Goal: Information Seeking & Learning: Learn about a topic

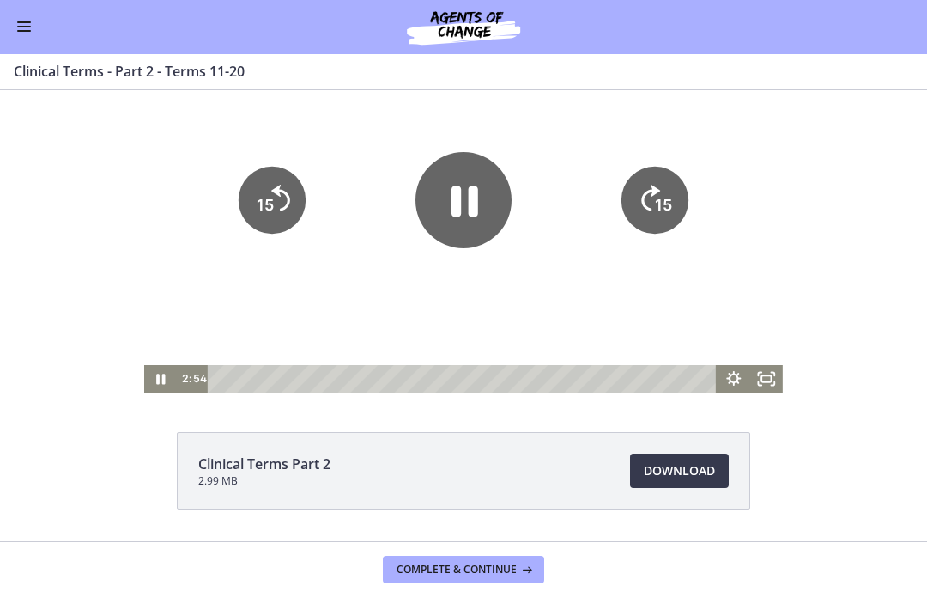
scroll to position [15, 0]
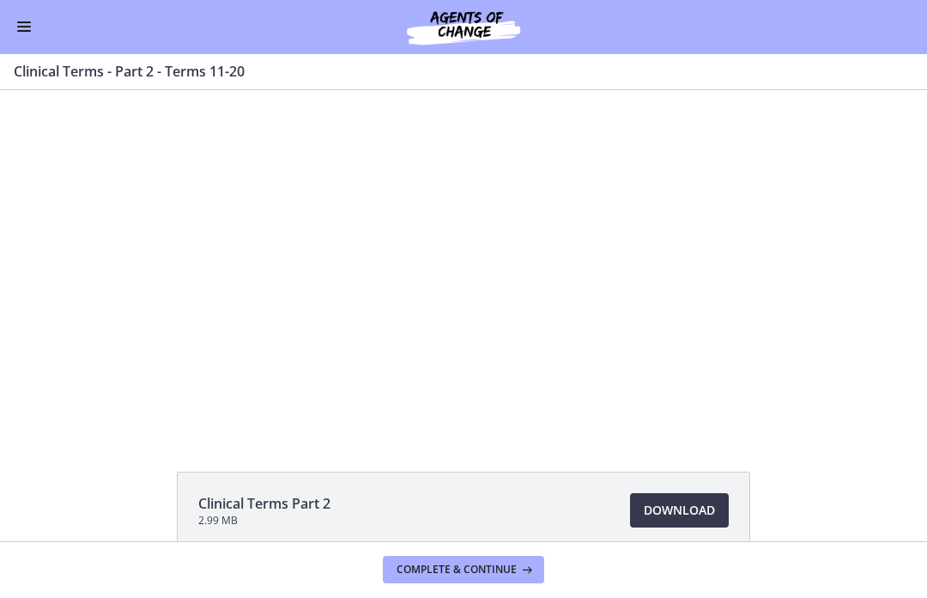
click at [476, 217] on div at bounding box center [463, 253] width 639 height 357
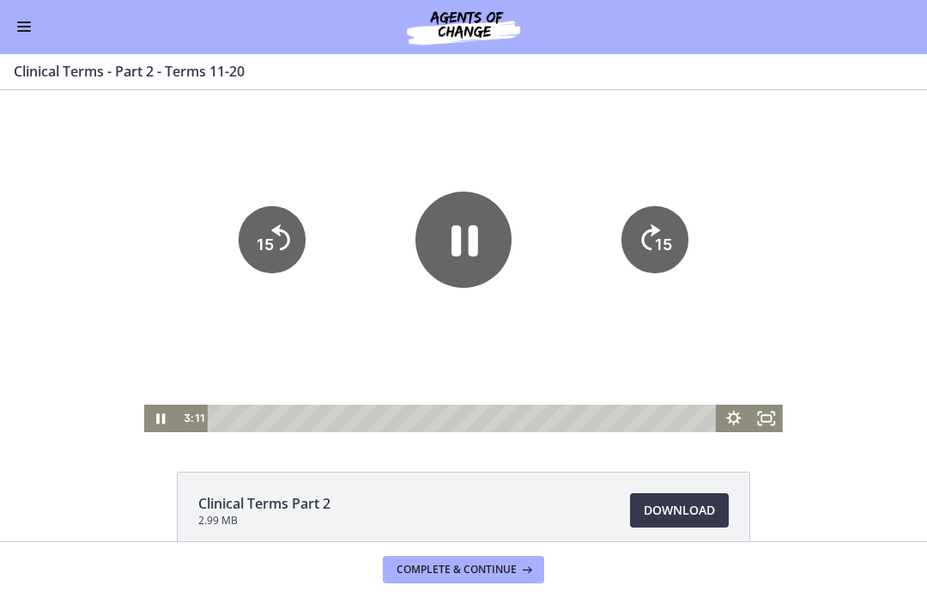
click at [475, 259] on icon "Pause" at bounding box center [464, 239] width 96 height 96
click at [25, 37] on button "Enable menu" at bounding box center [24, 27] width 21 height 21
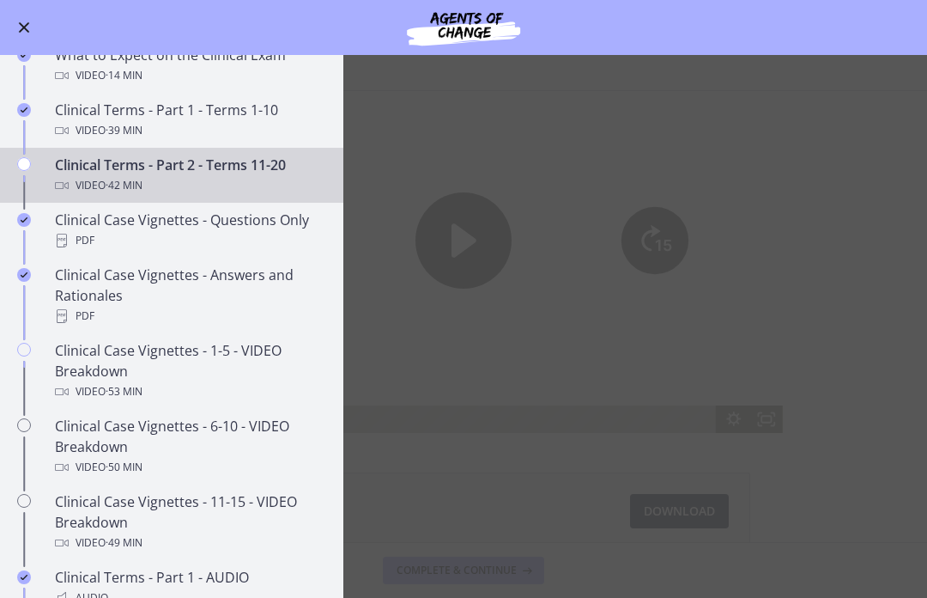
scroll to position [848, 0]
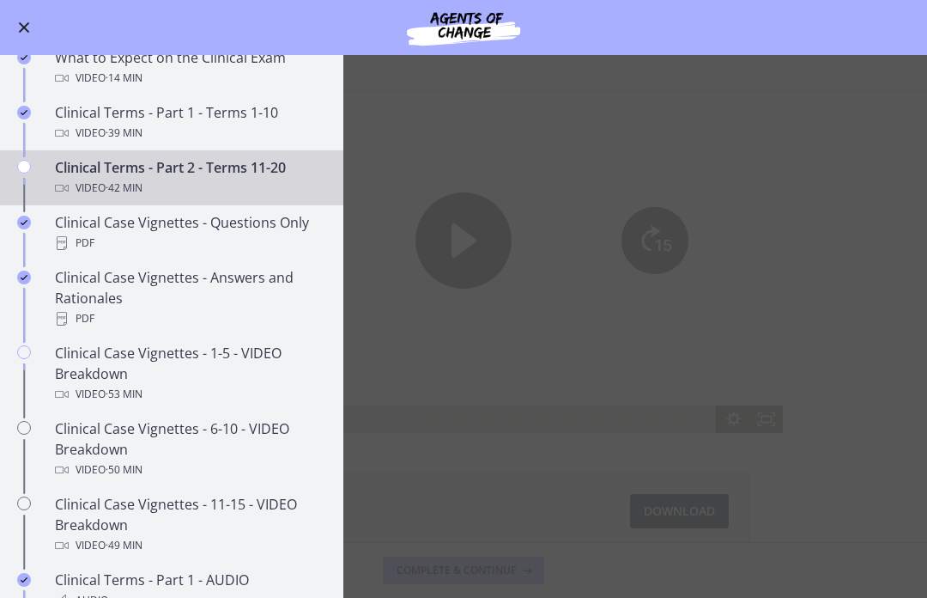
click at [236, 184] on div "Video · 42 min" at bounding box center [189, 188] width 268 height 21
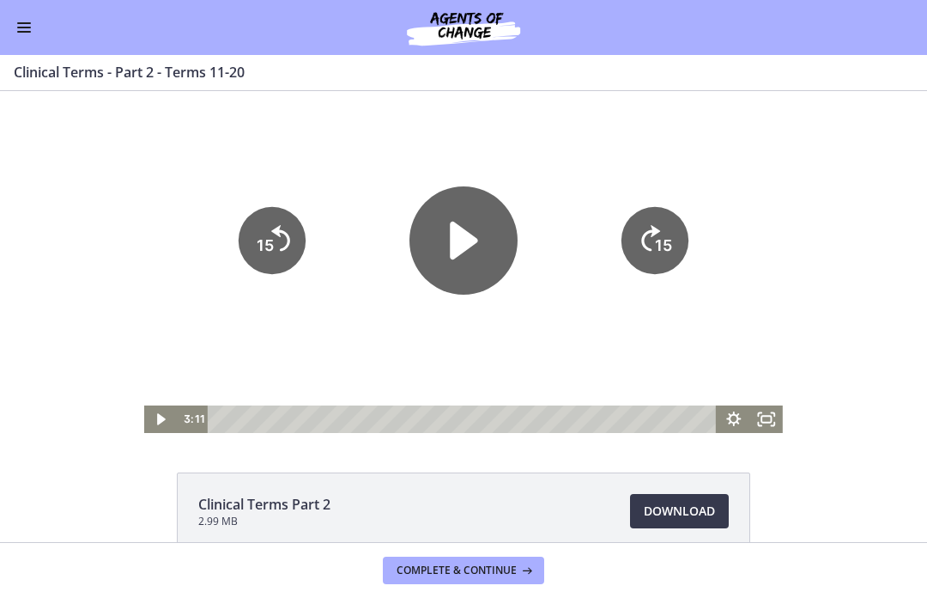
click at [465, 248] on icon "Play Video" at bounding box center [463, 240] width 27 height 38
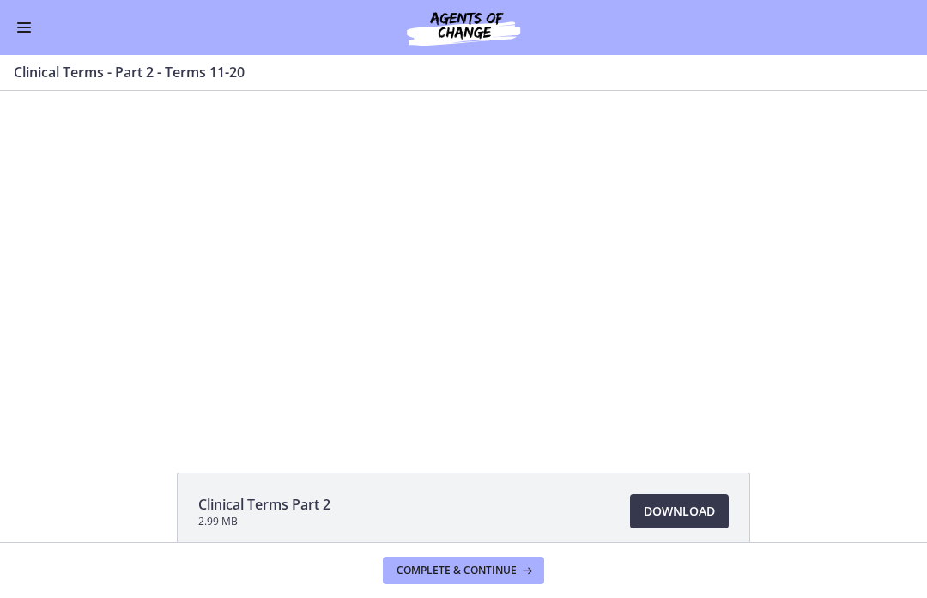
click at [848, 345] on div "Tap for sound @keyframes VOLUME_SMALL_WAVE_FLASH { 0% { opacity: 0; } 33% { opa…" at bounding box center [463, 254] width 927 height 357
click at [759, 389] on div at bounding box center [463, 254] width 639 height 357
click at [452, 276] on div at bounding box center [463, 254] width 639 height 357
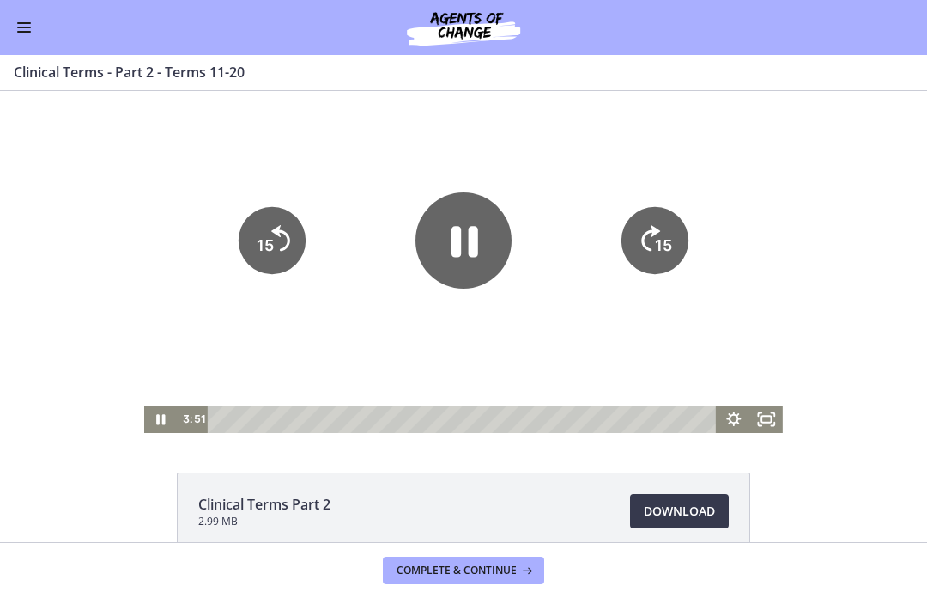
click at [467, 257] on icon "Pause" at bounding box center [464, 240] width 96 height 96
click at [467, 241] on icon "Play Video" at bounding box center [464, 239] width 25 height 33
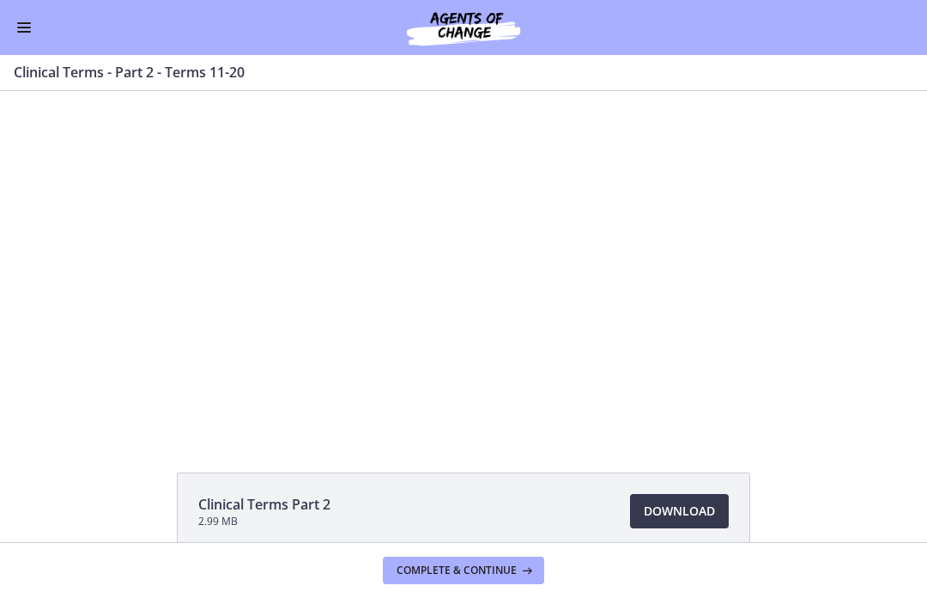
click at [470, 268] on div at bounding box center [463, 254] width 639 height 357
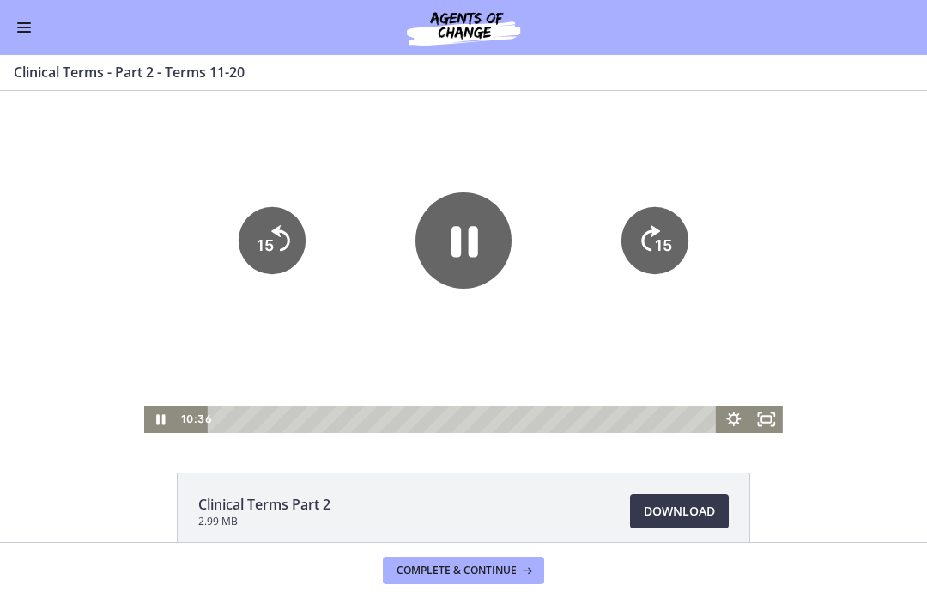
click at [474, 259] on icon "Pause" at bounding box center [464, 240] width 96 height 96
click at [476, 248] on icon "Play Video" at bounding box center [464, 240] width 96 height 96
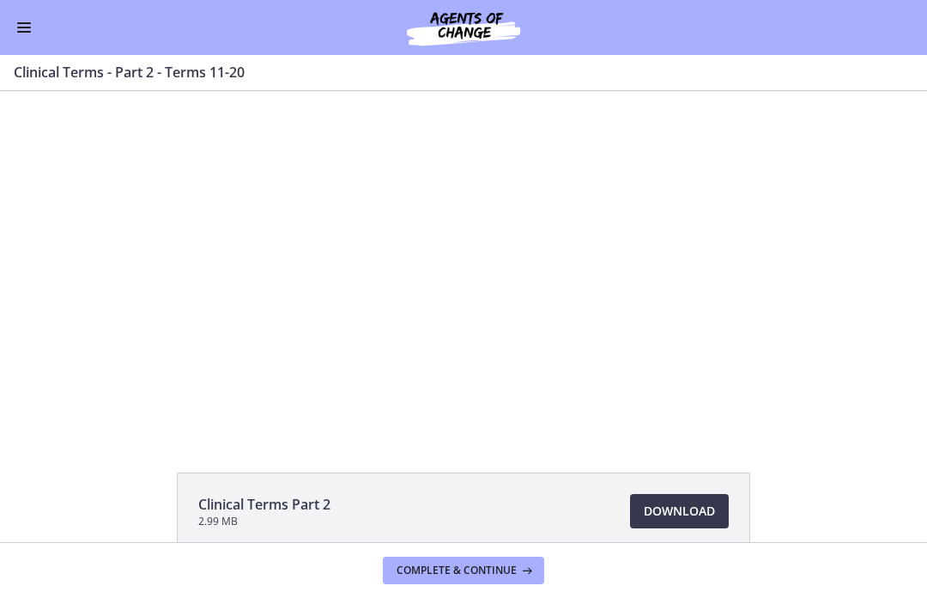
click at [509, 318] on div at bounding box center [463, 254] width 639 height 357
click at [685, 507] on span "Download Opens in a new window" at bounding box center [679, 510] width 71 height 21
click at [847, 312] on div "Tap for sound @keyframes VOLUME_SMALL_WAVE_FLASH { 0% { opacity: 0; } 33% { opa…" at bounding box center [463, 254] width 927 height 357
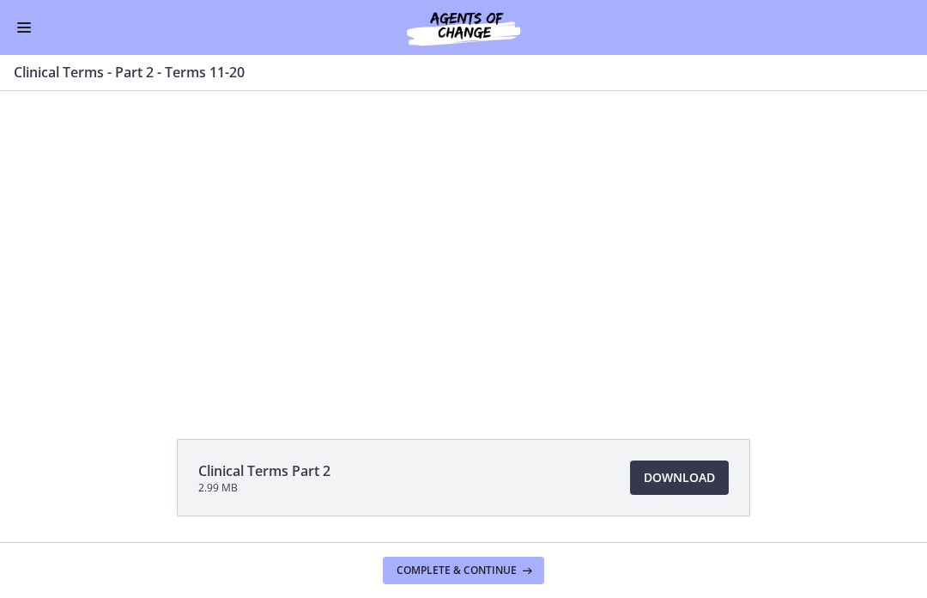
scroll to position [16, 0]
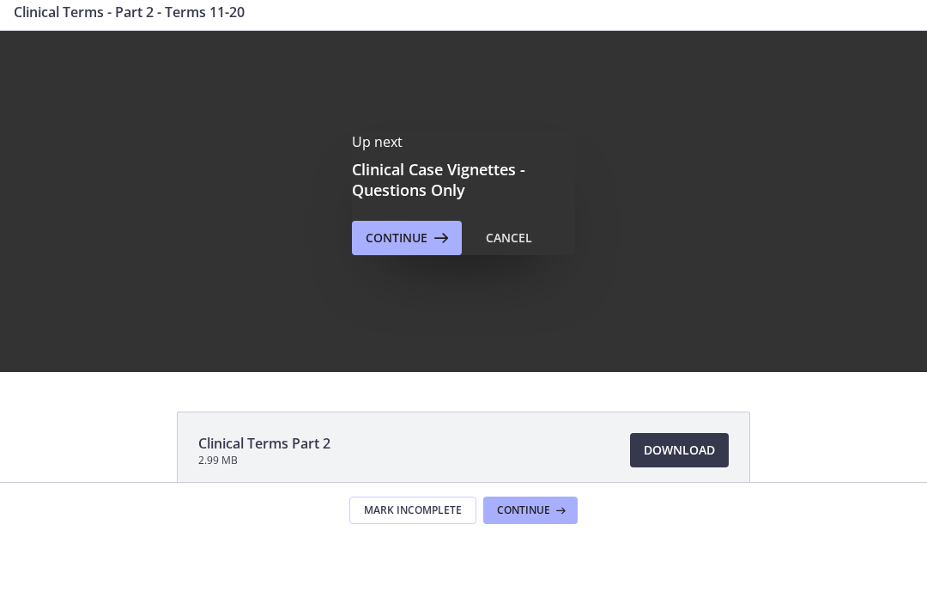
click at [406, 299] on div "Up next Clinical Case Vignettes - Questions Only Continue Cancel" at bounding box center [463, 253] width 927 height 357
click at [410, 301] on div "Up next Clinical Case Vignettes - Questions Only Continue Cancel" at bounding box center [463, 253] width 927 height 357
click at [413, 298] on div "Up next Clinical Case Vignettes - Questions Only Continue Cancel" at bounding box center [463, 253] width 927 height 357
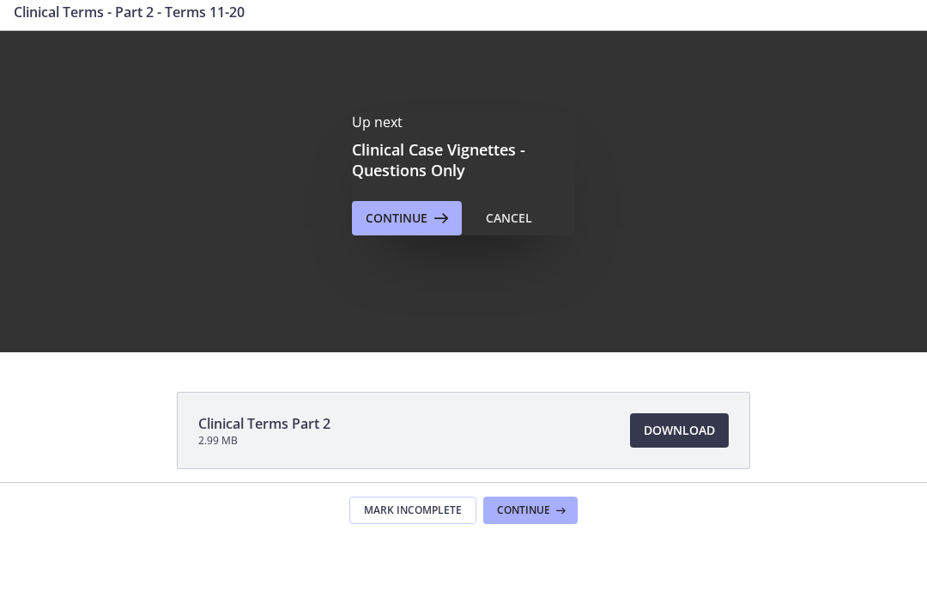
scroll to position [34, 0]
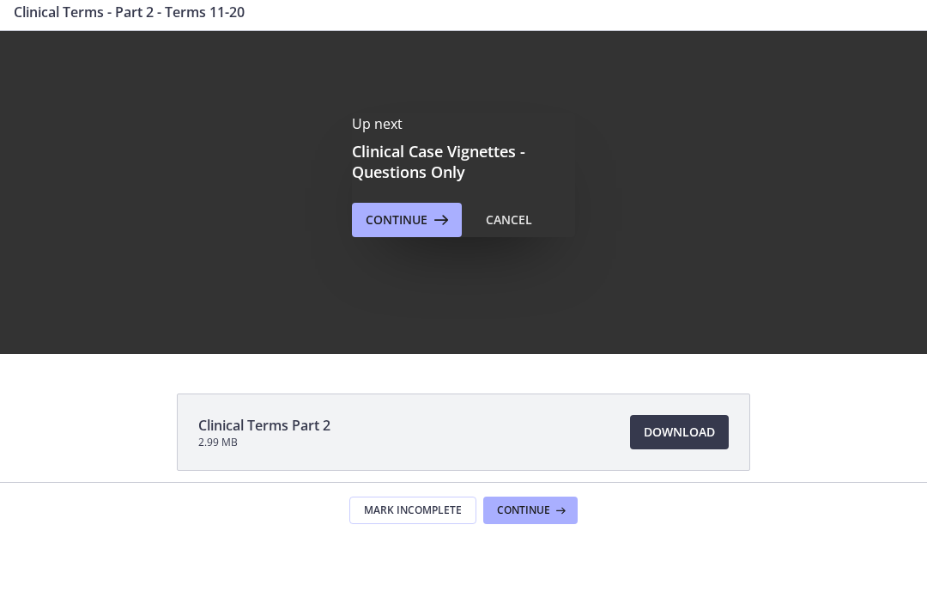
click at [403, 281] on div "Up next Clinical Case Vignettes - Questions Only Continue Cancel" at bounding box center [463, 235] width 927 height 357
click at [31, 57] on div "Up next Clinical Case Vignettes - Questions Only Continue Cancel" at bounding box center [463, 235] width 927 height 357
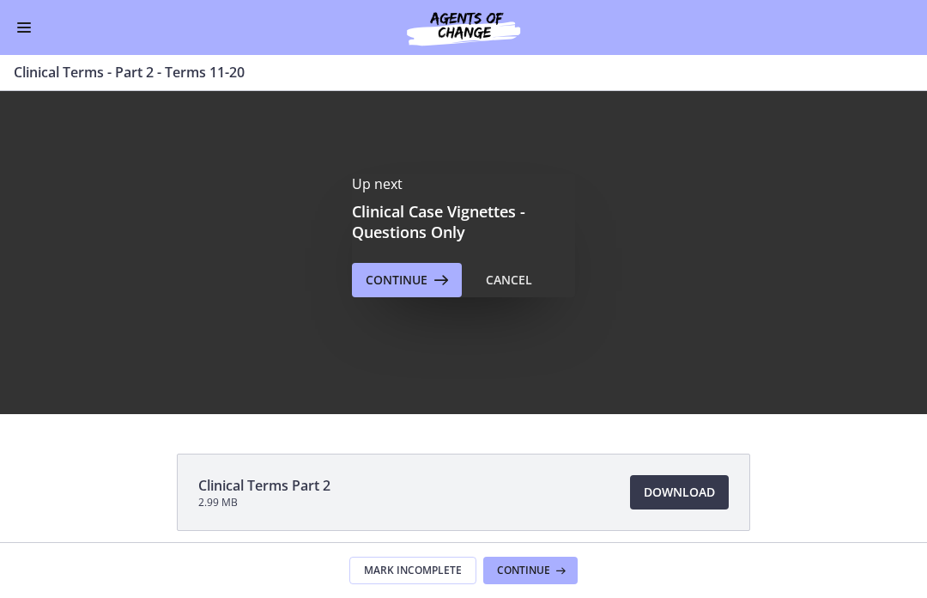
click at [30, 35] on button "Enable menu" at bounding box center [24, 27] width 21 height 21
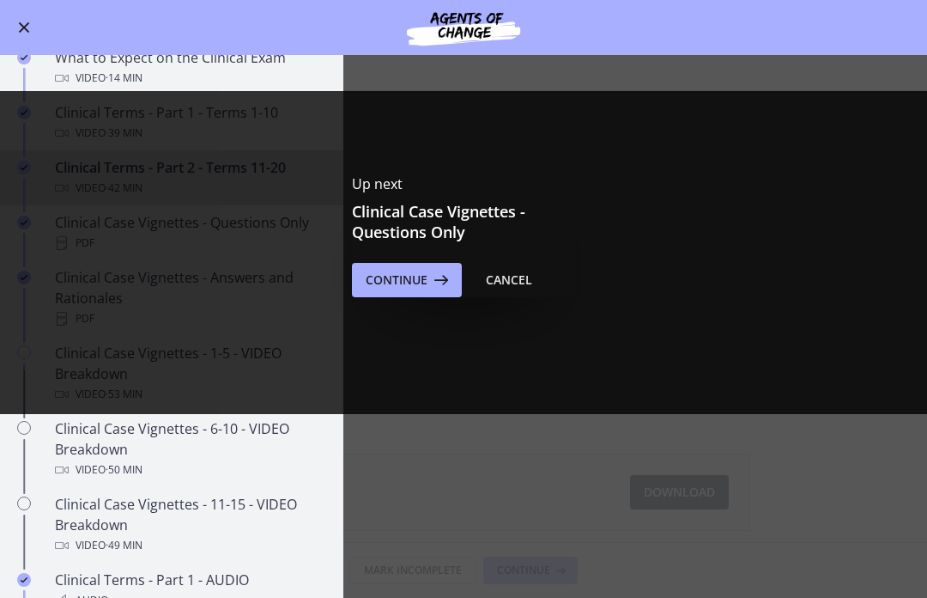
click at [204, 246] on div "Up next Clinical Case Vignettes - Questions Only Continue Cancel" at bounding box center [463, 235] width 927 height 357
click at [519, 285] on div "Cancel" at bounding box center [509, 280] width 46 height 21
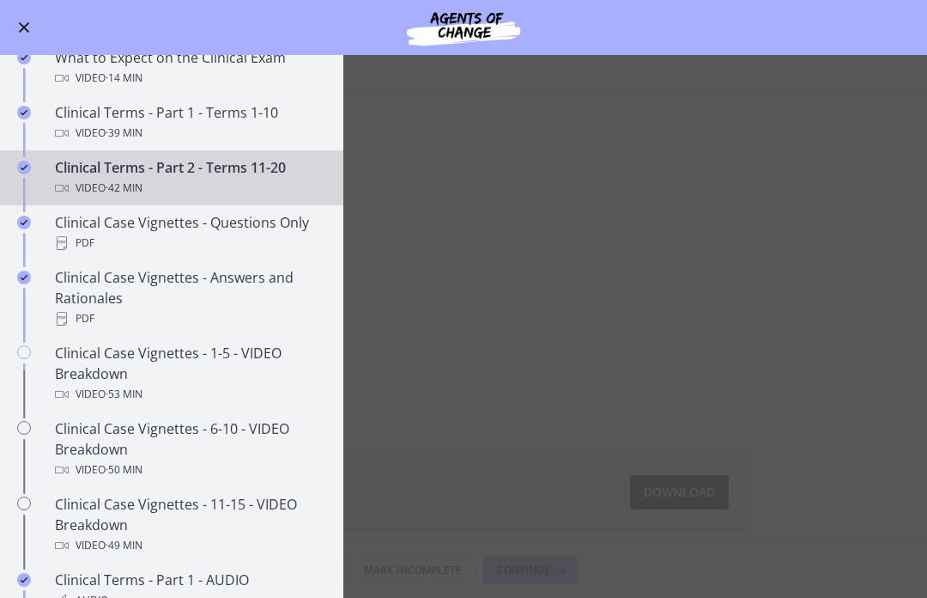
click at [214, 233] on div "PDF" at bounding box center [189, 243] width 268 height 21
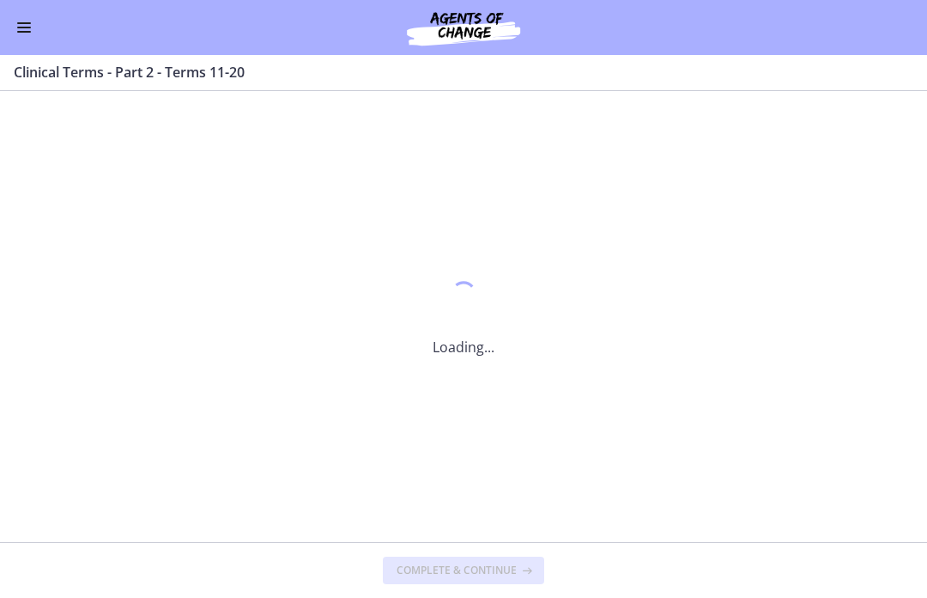
scroll to position [0, 0]
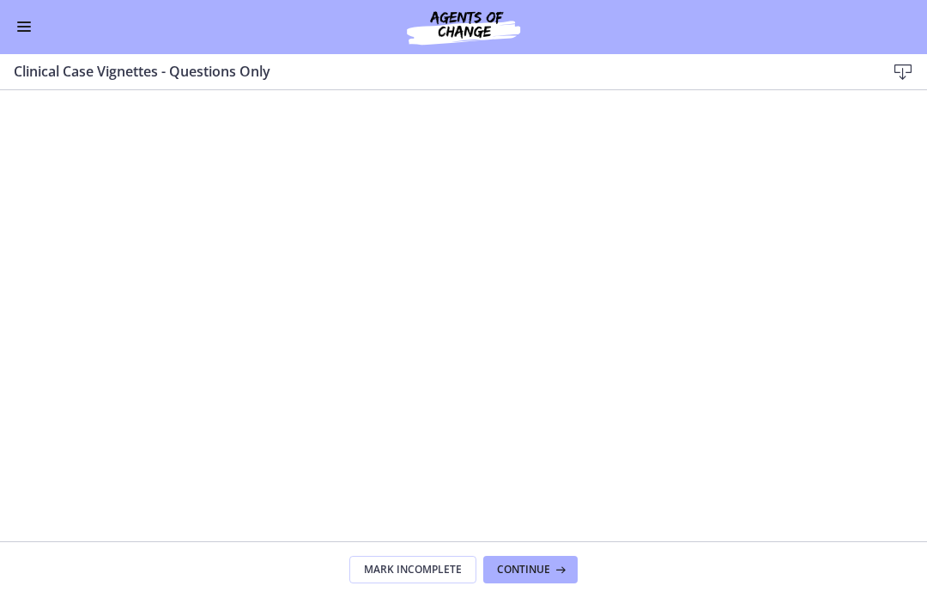
click at [523, 579] on button "Continue" at bounding box center [530, 569] width 94 height 27
click at [529, 578] on button "Continue" at bounding box center [530, 569] width 94 height 27
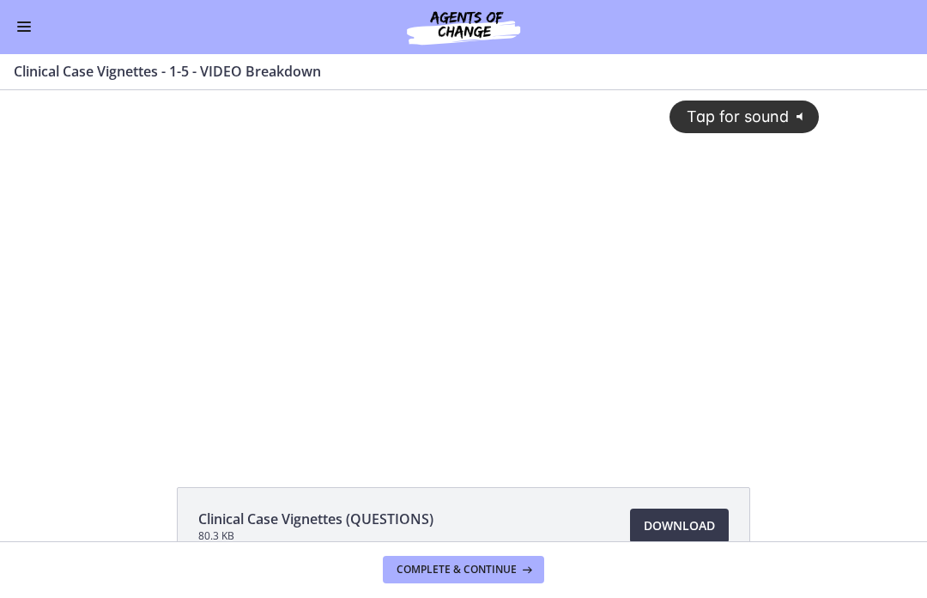
click at [433, 296] on div "Tap for sound @keyframes VOLUME_SMALL_WAVE_FLASH { 0% { opacity: 0; } 33% { opa…" at bounding box center [463, 255] width 732 height 330
click at [658, 283] on div at bounding box center [463, 268] width 732 height 357
click at [416, 302] on div at bounding box center [463, 268] width 732 height 357
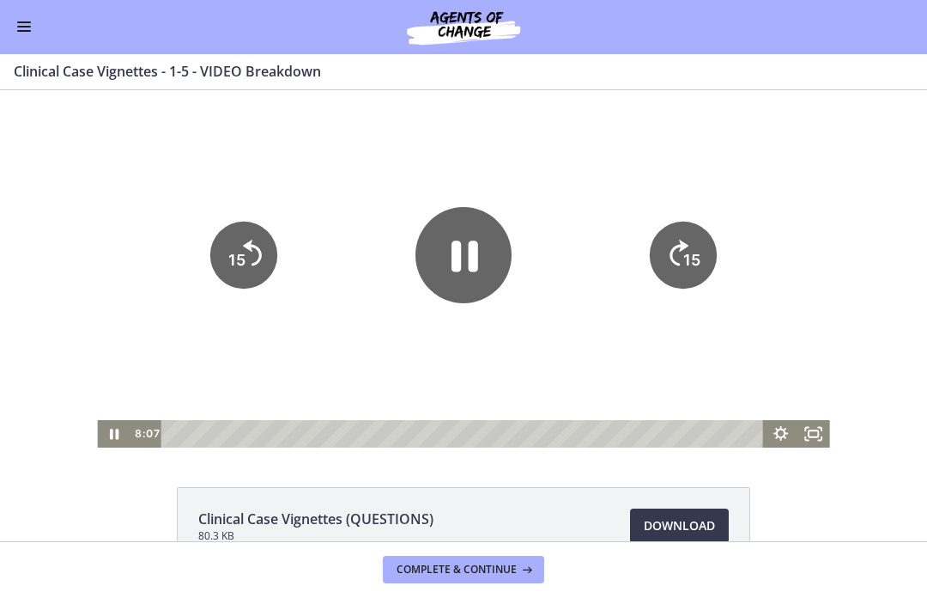
click at [461, 279] on icon "Pause" at bounding box center [464, 255] width 96 height 96
click at [457, 273] on icon "Play Video" at bounding box center [464, 255] width 96 height 96
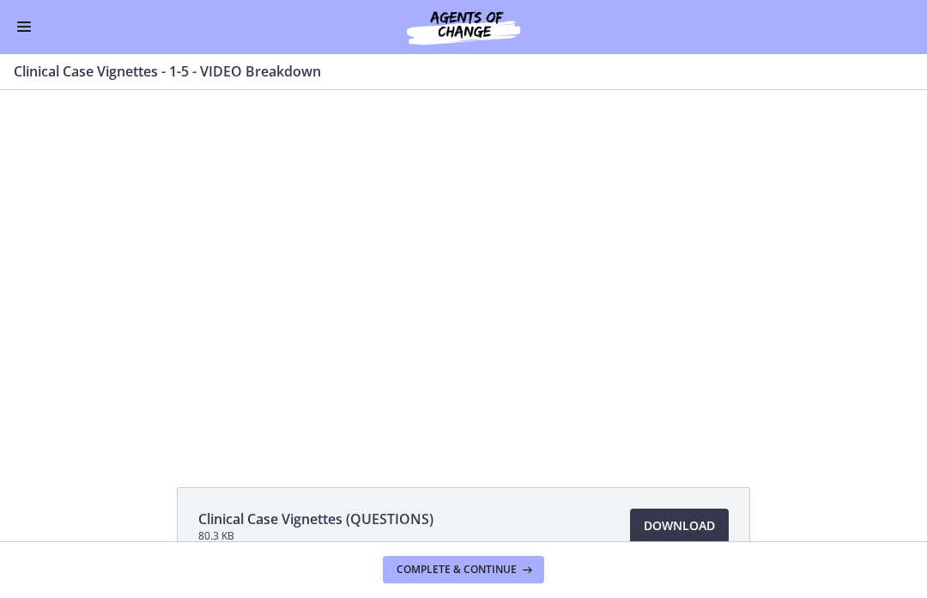
click at [470, 567] on span "Complete & continue" at bounding box center [457, 570] width 120 height 14
click at [452, 572] on span "Complete & continue" at bounding box center [457, 570] width 120 height 14
click at [466, 572] on span "Complete & continue" at bounding box center [457, 570] width 120 height 14
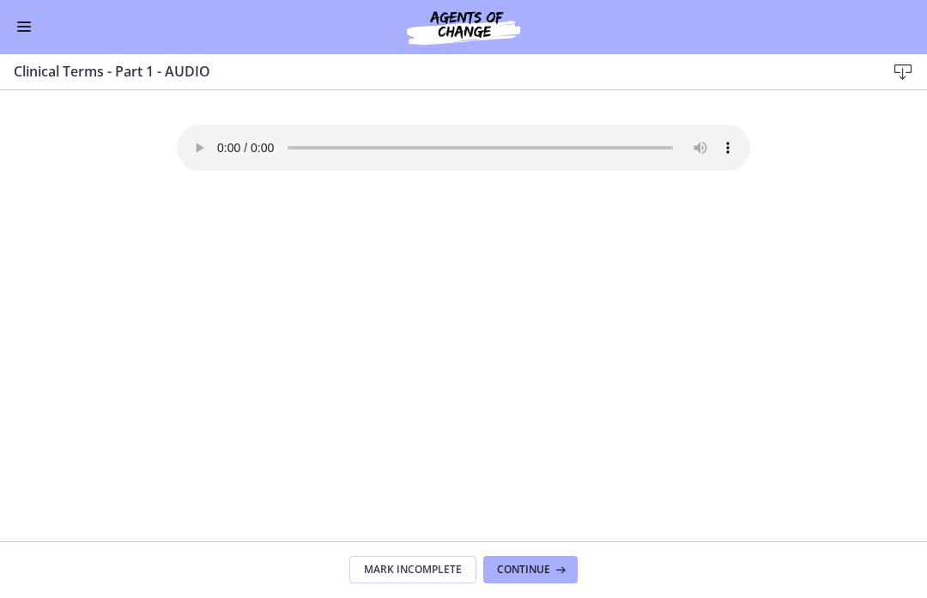
click at [526, 579] on button "Continue" at bounding box center [530, 569] width 94 height 27
click at [471, 572] on span "Complete & continue" at bounding box center [457, 570] width 120 height 14
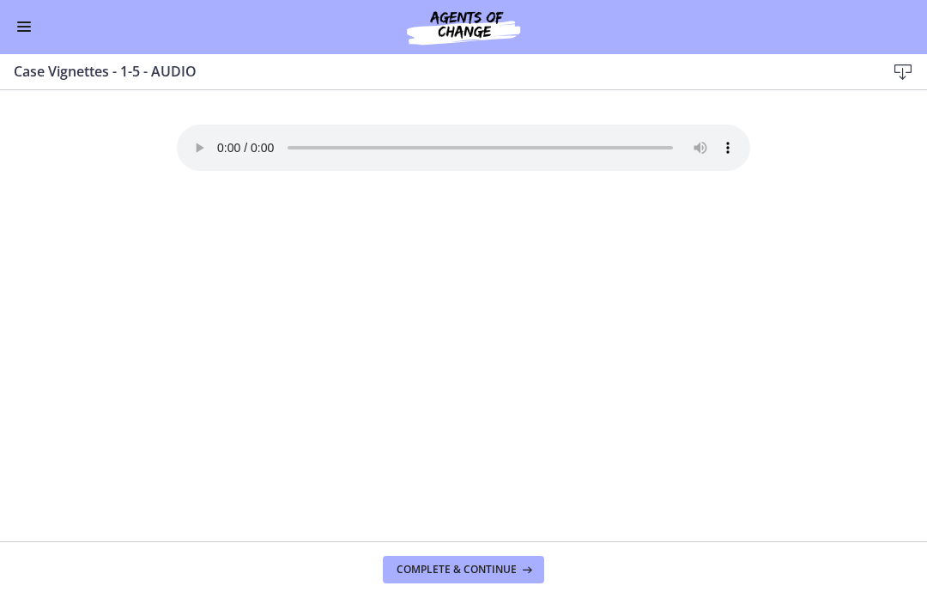
click at [447, 580] on button "Complete & continue" at bounding box center [463, 569] width 161 height 27
click at [473, 582] on button "Complete & continue" at bounding box center [463, 569] width 161 height 27
click at [464, 568] on span "Complete & continue" at bounding box center [457, 570] width 120 height 14
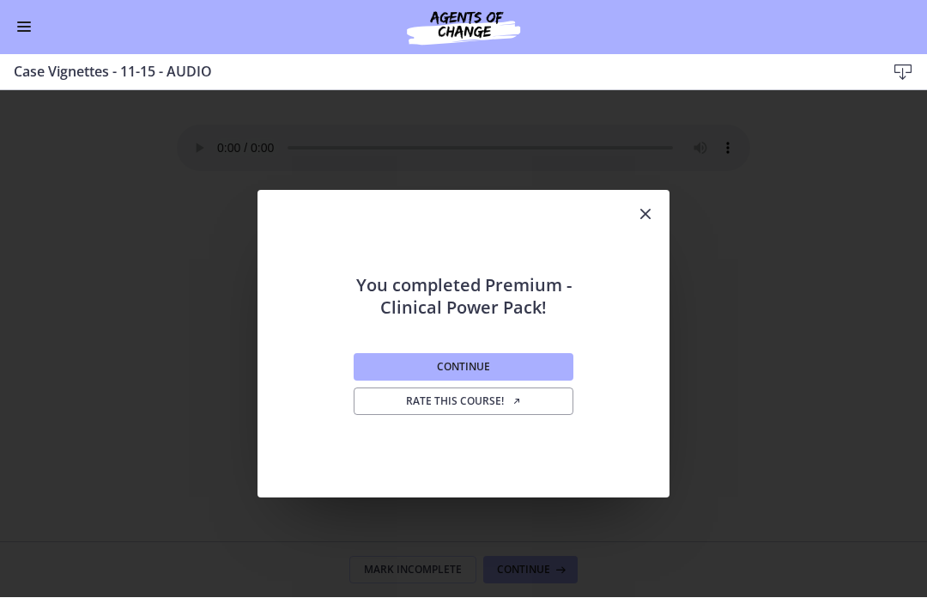
click at [501, 361] on button "Continue" at bounding box center [464, 367] width 220 height 27
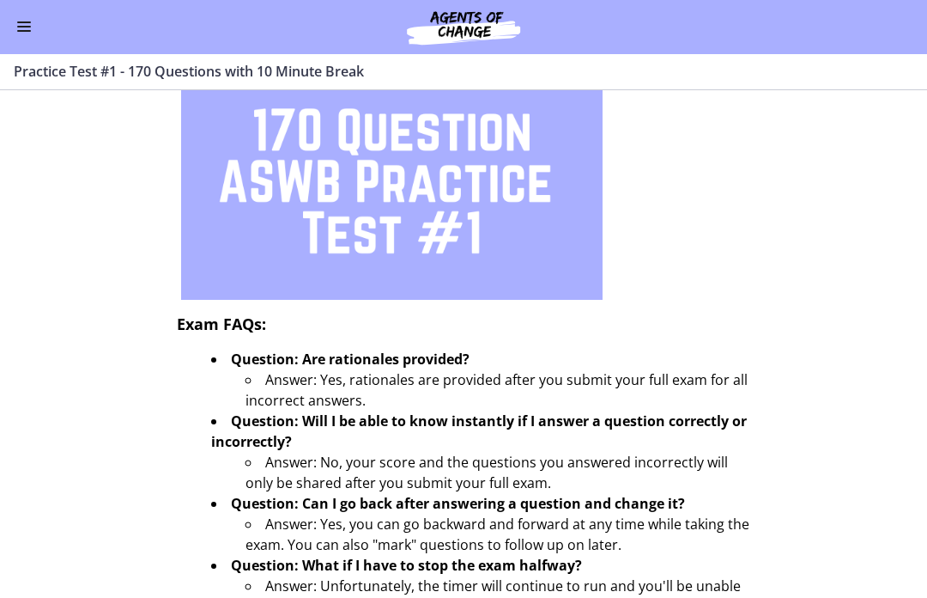
scroll to position [276, 0]
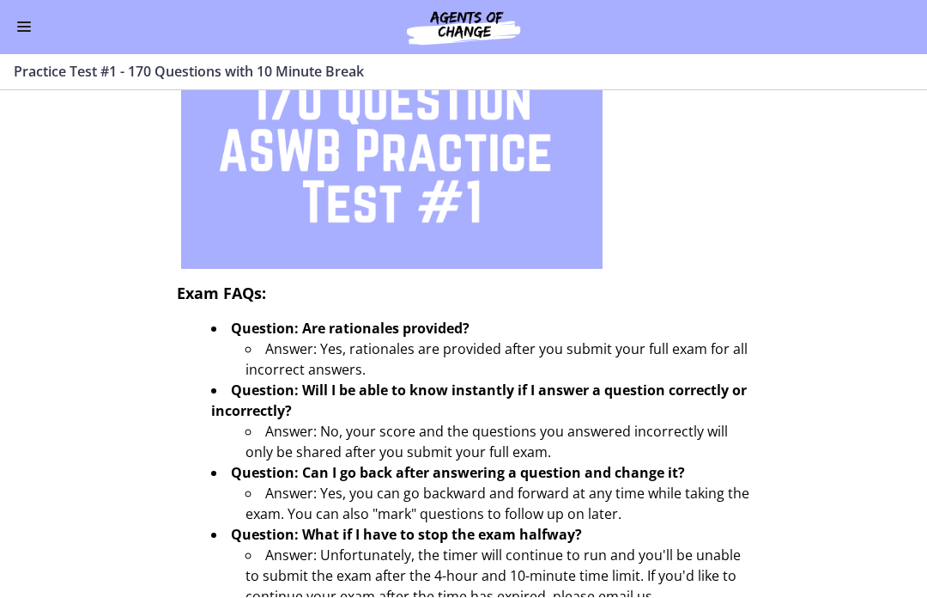
click at [15, 30] on button "Enable menu" at bounding box center [24, 27] width 21 height 21
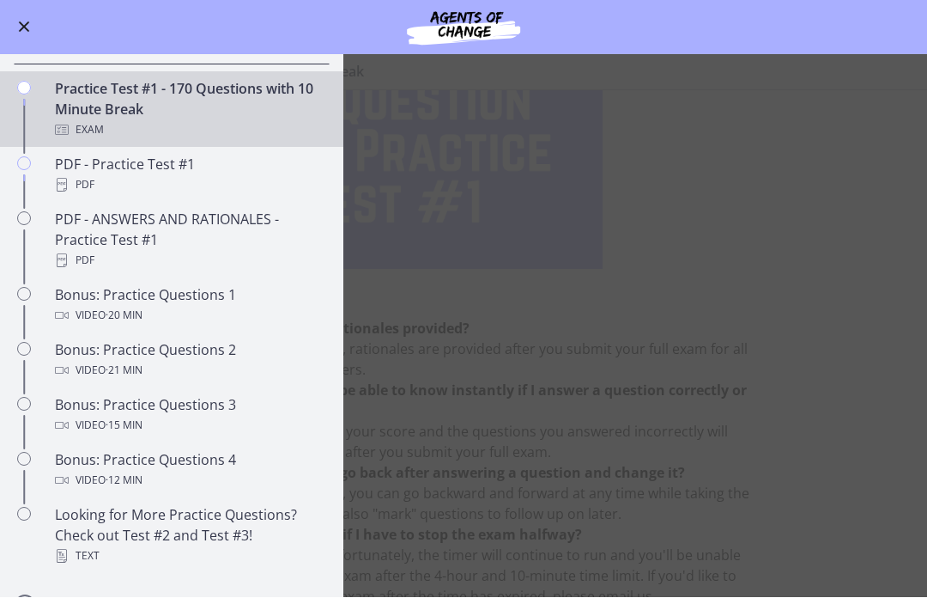
scroll to position [833, 0]
click at [79, 311] on div "Video · 20 min" at bounding box center [189, 315] width 268 height 21
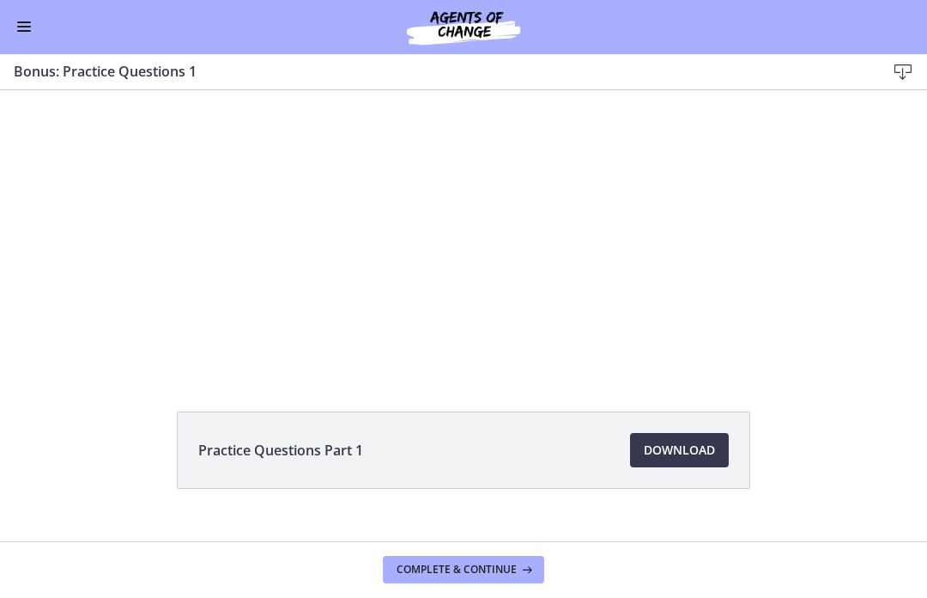
scroll to position [76, 0]
click at [688, 443] on span "Download Opens in a new window" at bounding box center [679, 450] width 71 height 21
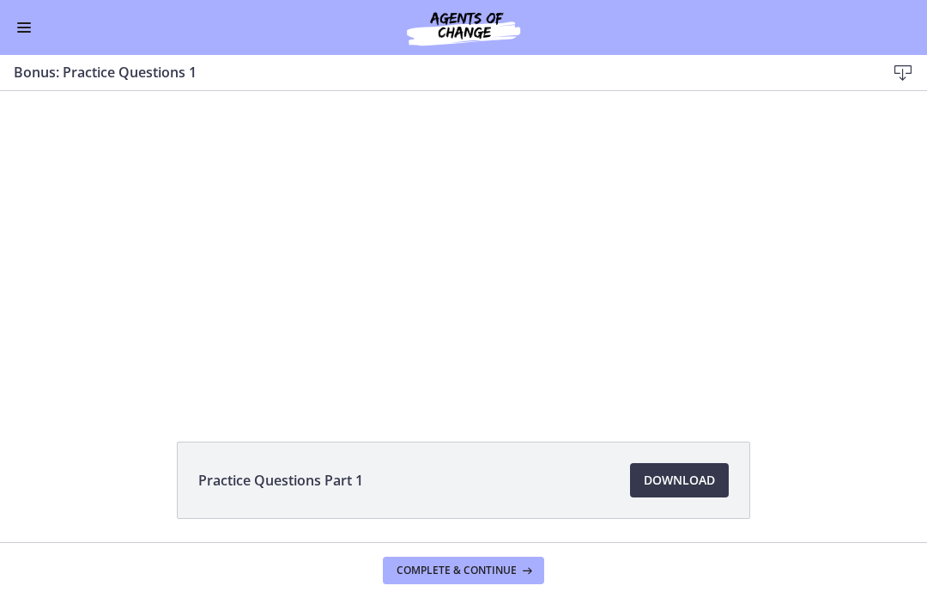
click at [169, 383] on div at bounding box center [463, 223] width 635 height 357
click at [170, 387] on div at bounding box center [463, 223] width 635 height 357
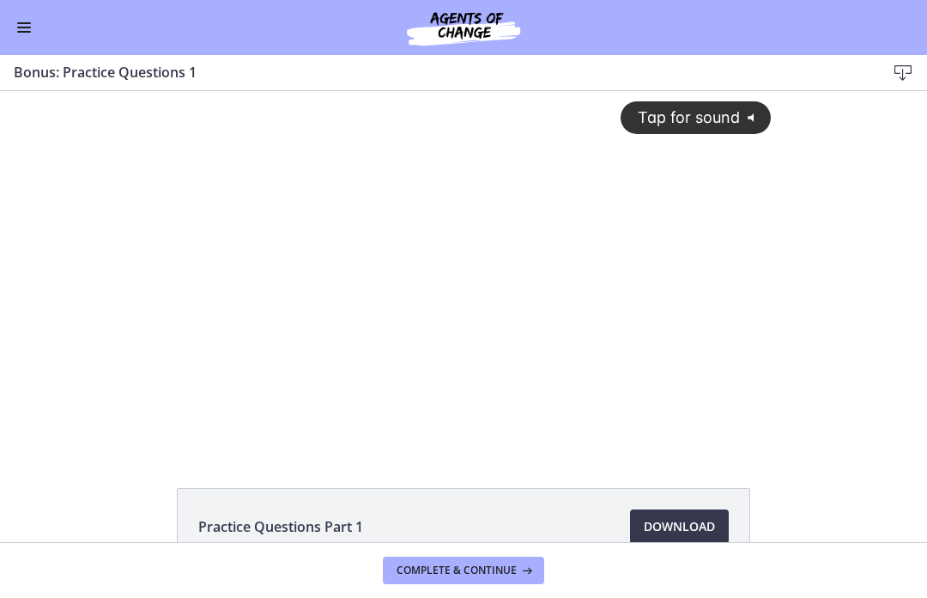
scroll to position [0, 0]
click at [712, 112] on span "Tap for sound" at bounding box center [681, 117] width 118 height 18
click at [414, 417] on div at bounding box center [463, 269] width 635 height 357
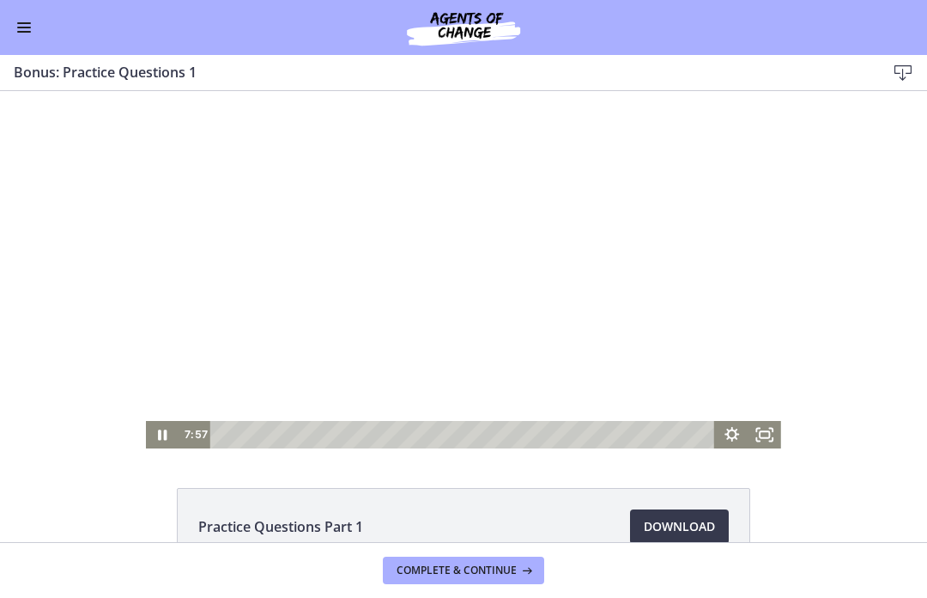
click at [513, 367] on div at bounding box center [463, 269] width 635 height 357
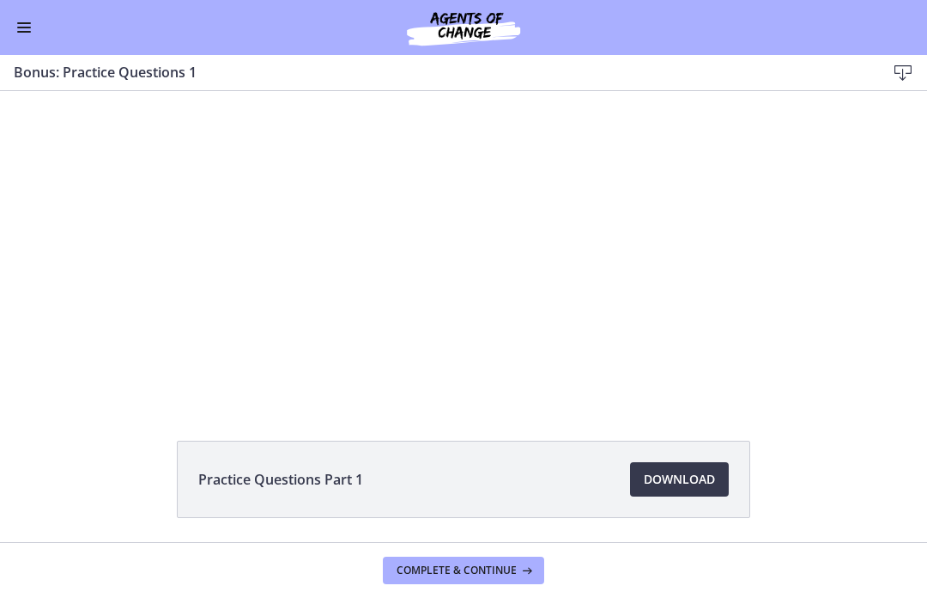
scroll to position [46, 0]
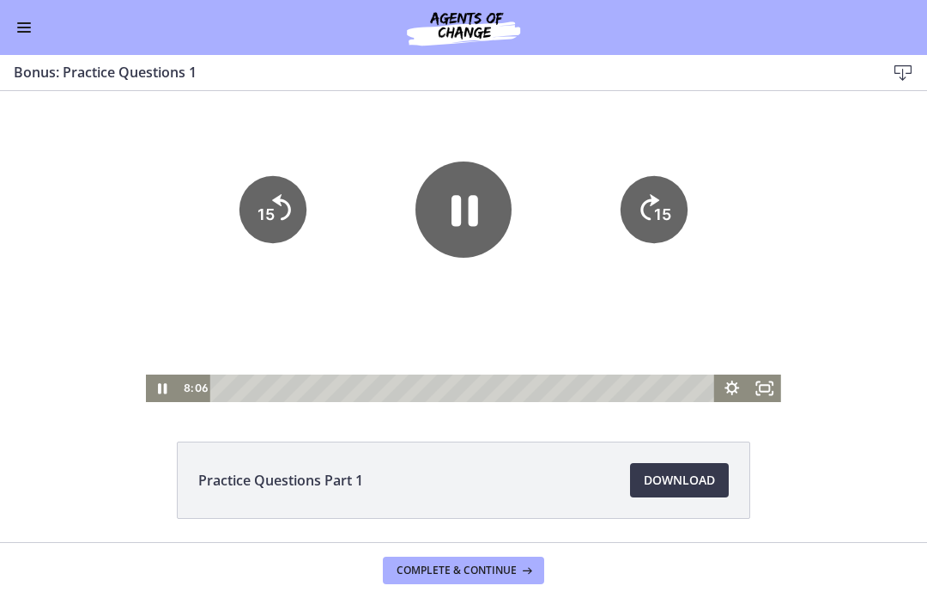
click at [472, 197] on icon "Pause" at bounding box center [465, 210] width 27 height 31
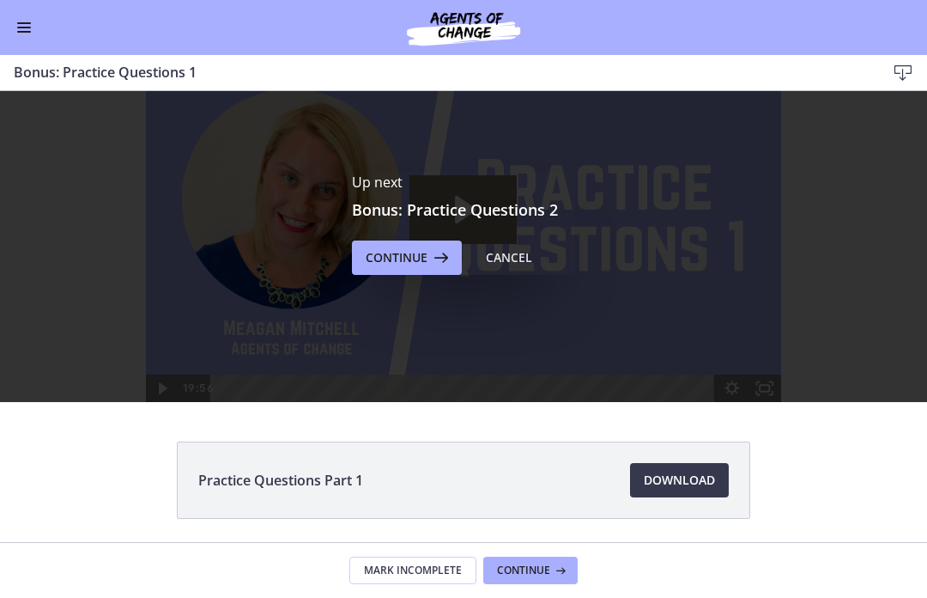
scroll to position [0, 0]
click at [420, 256] on span "Continue" at bounding box center [397, 257] width 62 height 21
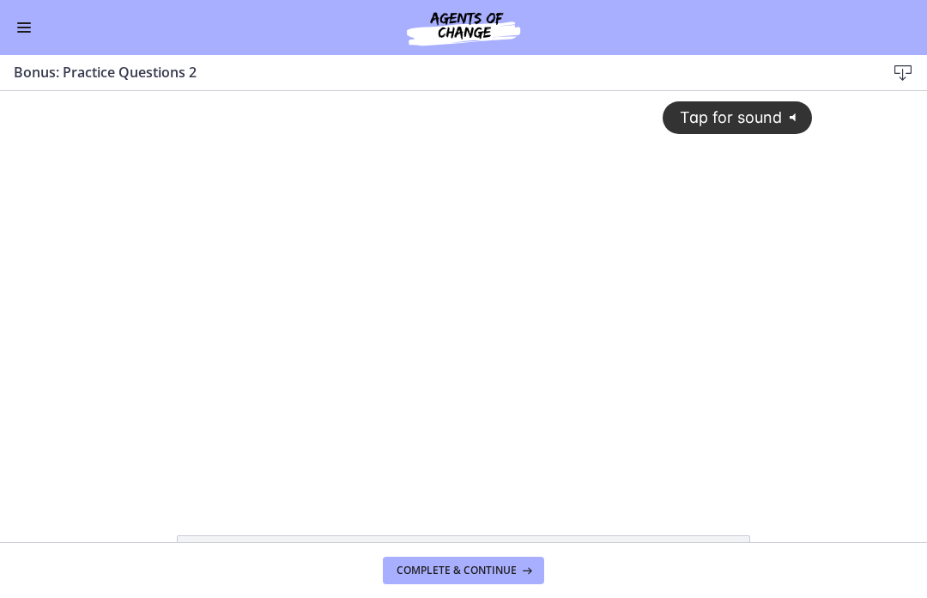
click at [423, 378] on div "Tap for sound @keyframes VOLUME_SMALL_WAVE_FLASH { 0% { opacity: 0; } 33% { opa…" at bounding box center [463, 279] width 719 height 377
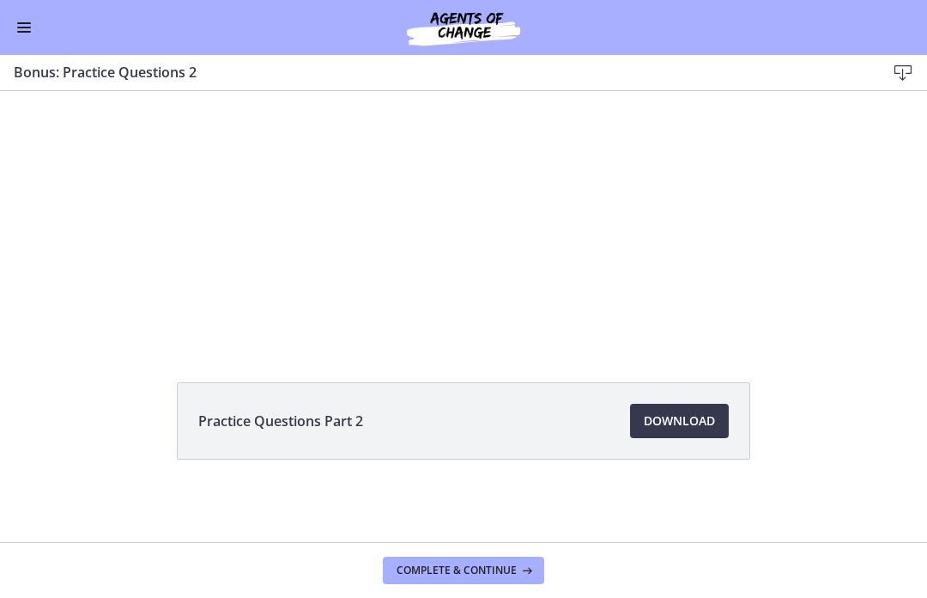
scroll to position [153, 0]
click at [519, 310] on div at bounding box center [463, 140] width 719 height 404
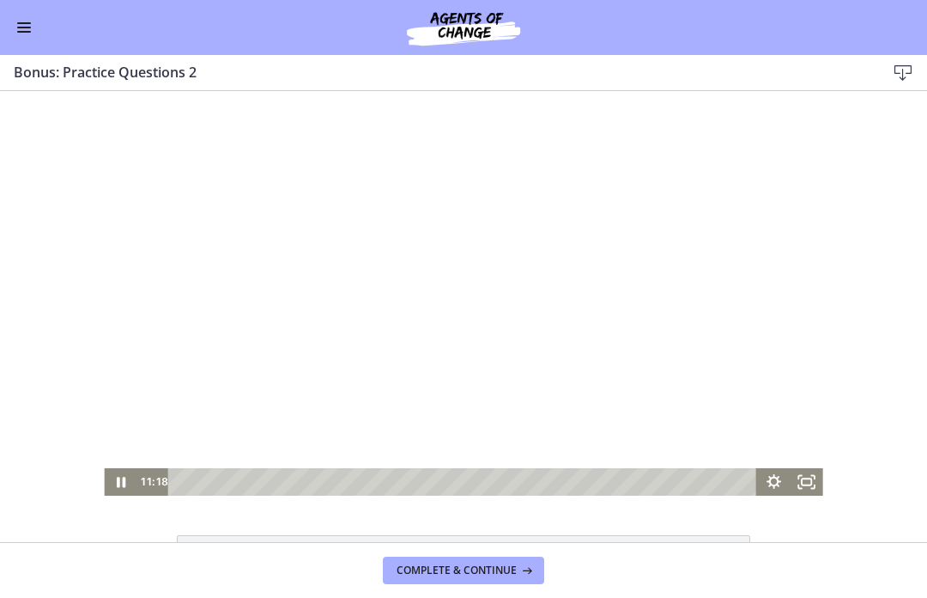
scroll to position [0, 0]
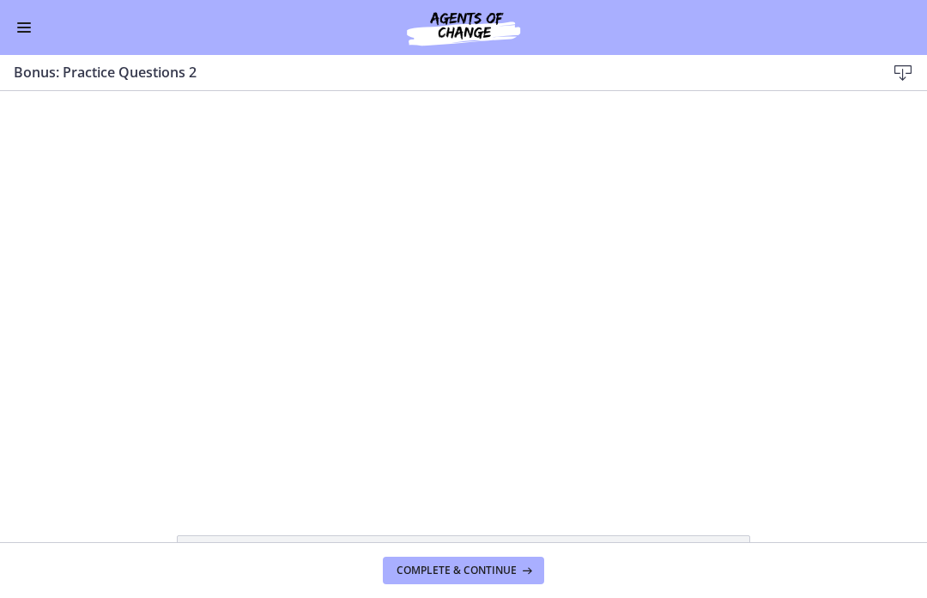
click at [463, 325] on div at bounding box center [463, 293] width 719 height 404
click at [374, 391] on div at bounding box center [463, 293] width 719 height 404
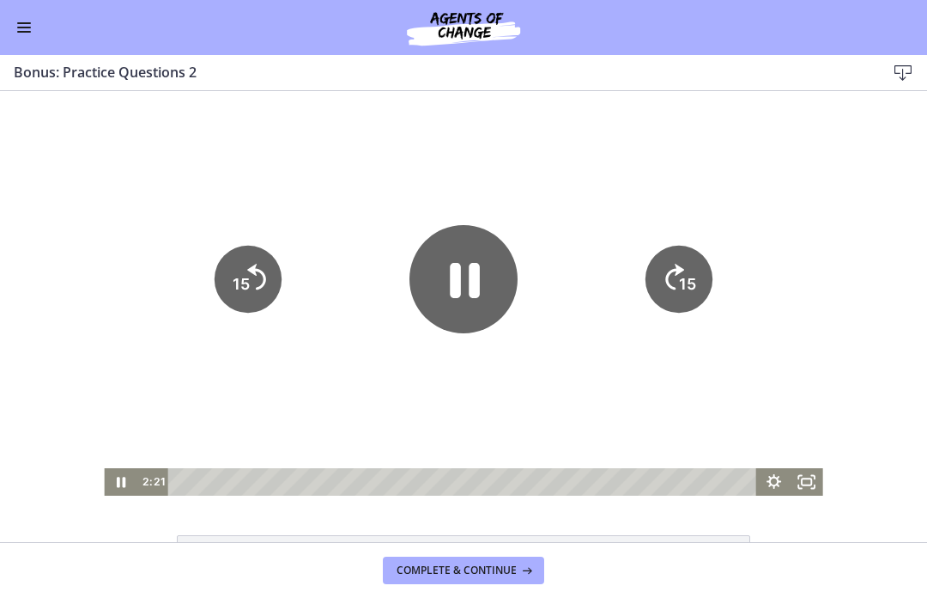
click at [467, 296] on icon "Pause" at bounding box center [463, 279] width 108 height 108
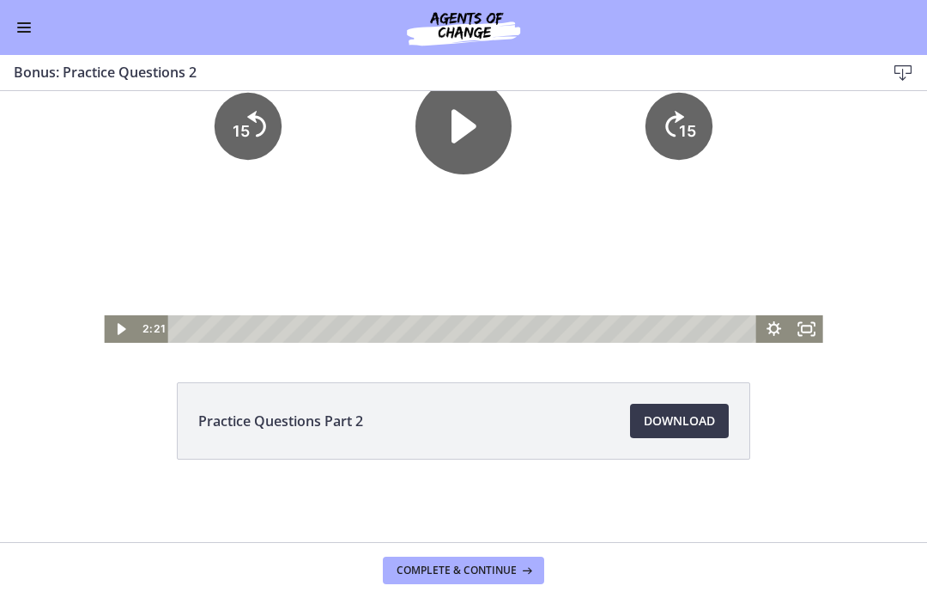
scroll to position [153, 0]
click at [689, 426] on span "Download Opens in a new window" at bounding box center [679, 420] width 71 height 21
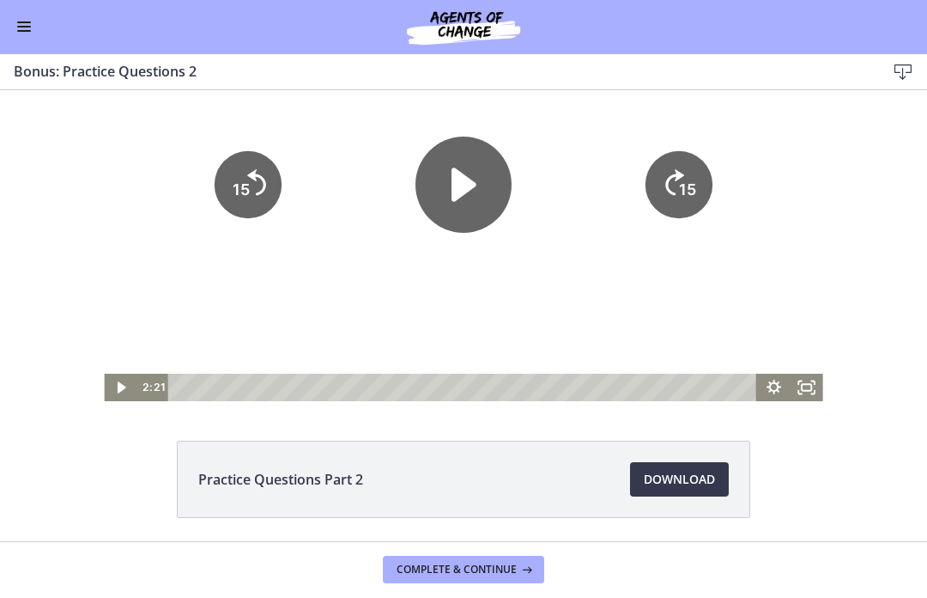
click at [460, 578] on button "Complete & continue" at bounding box center [463, 569] width 161 height 27
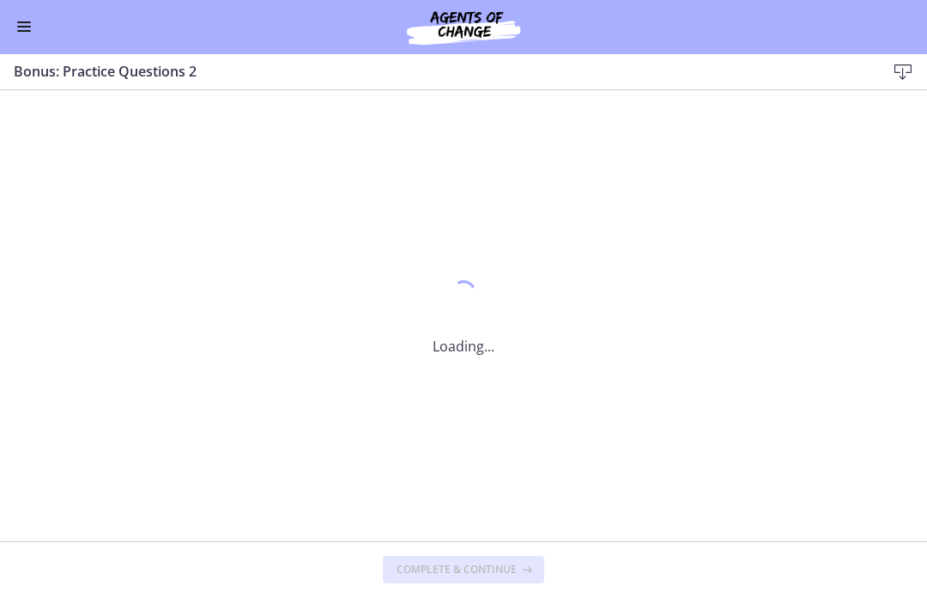
scroll to position [0, 0]
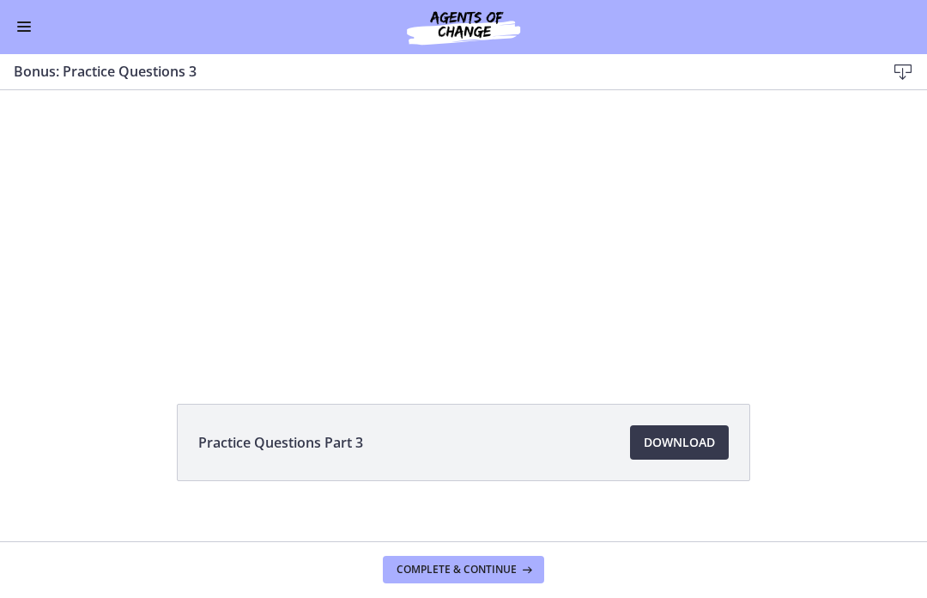
scroll to position [89, 0]
click at [680, 438] on span "Download Opens in a new window" at bounding box center [679, 437] width 71 height 21
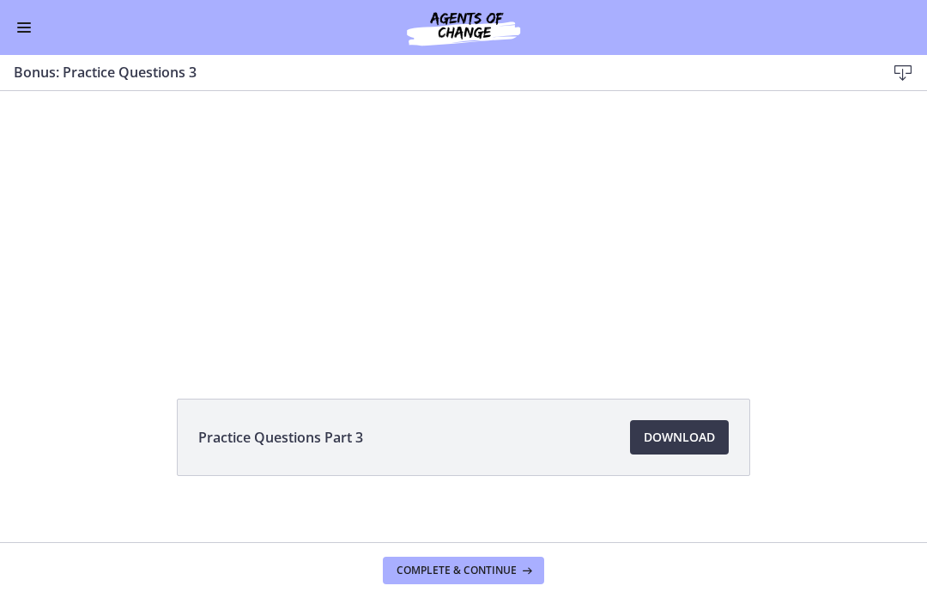
scroll to position [46, 0]
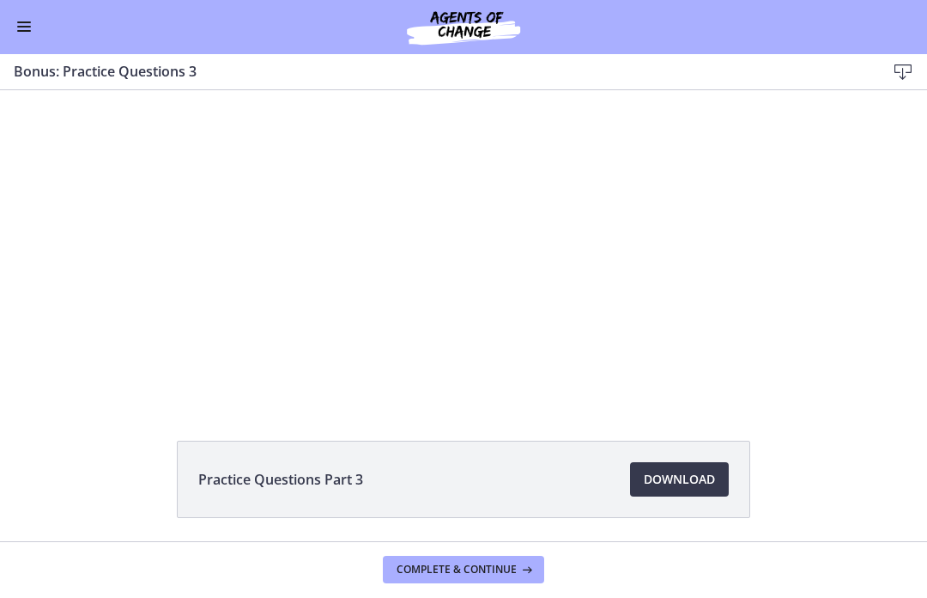
click at [459, 574] on span "Complete & continue" at bounding box center [457, 570] width 120 height 14
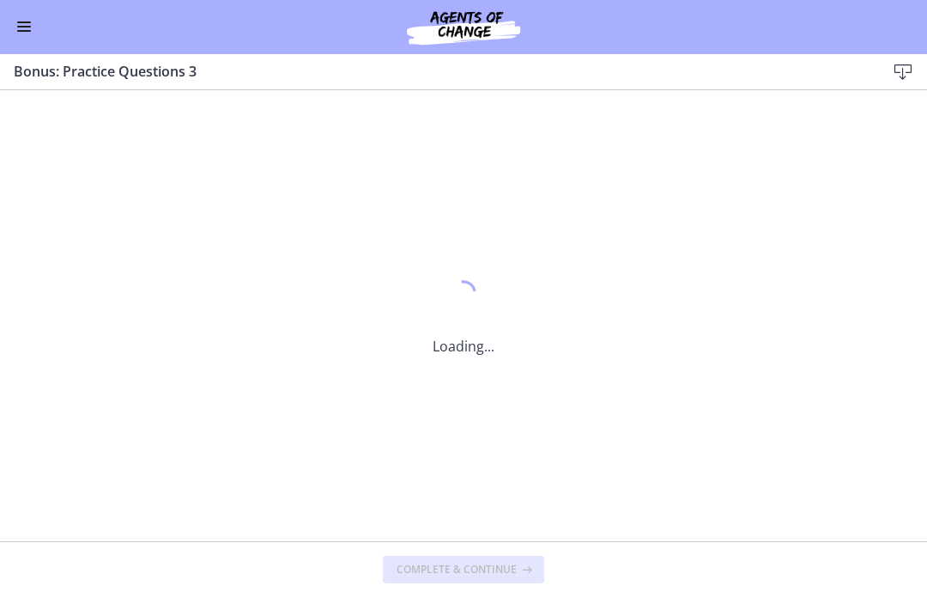
scroll to position [0, 0]
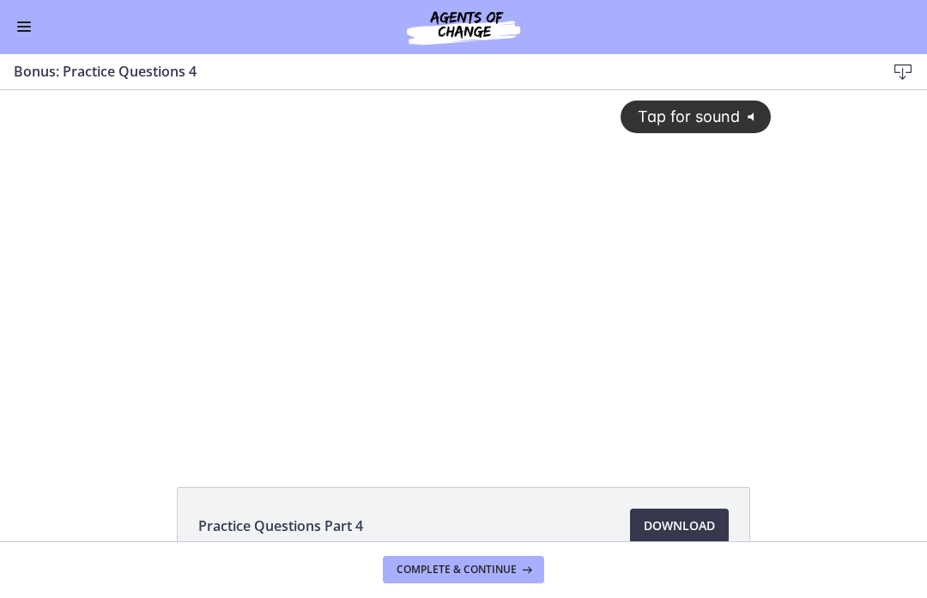
click at [686, 525] on span "Download Opens in a new window" at bounding box center [679, 526] width 71 height 21
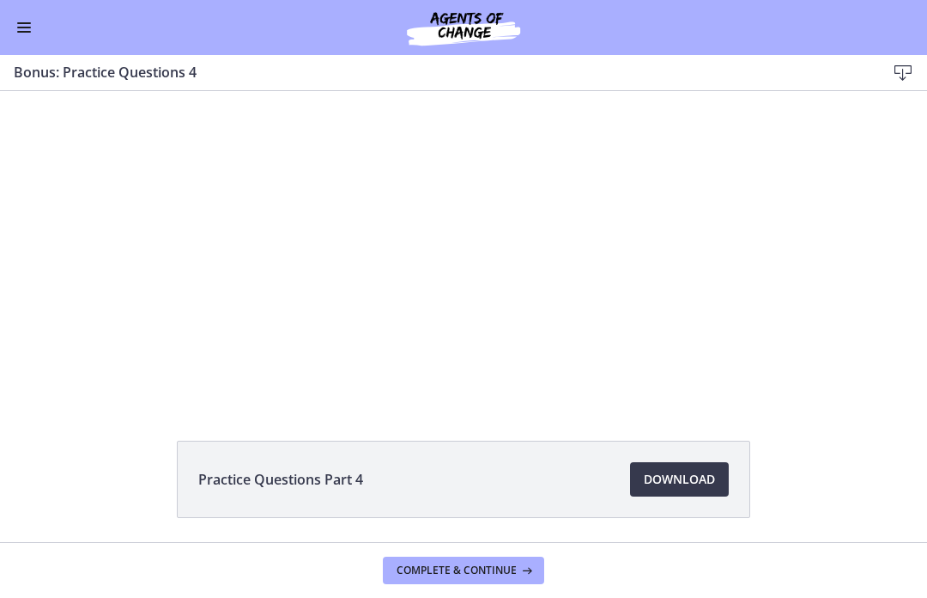
scroll to position [46, 0]
click at [472, 576] on button "Complete & continue" at bounding box center [463, 569] width 161 height 27
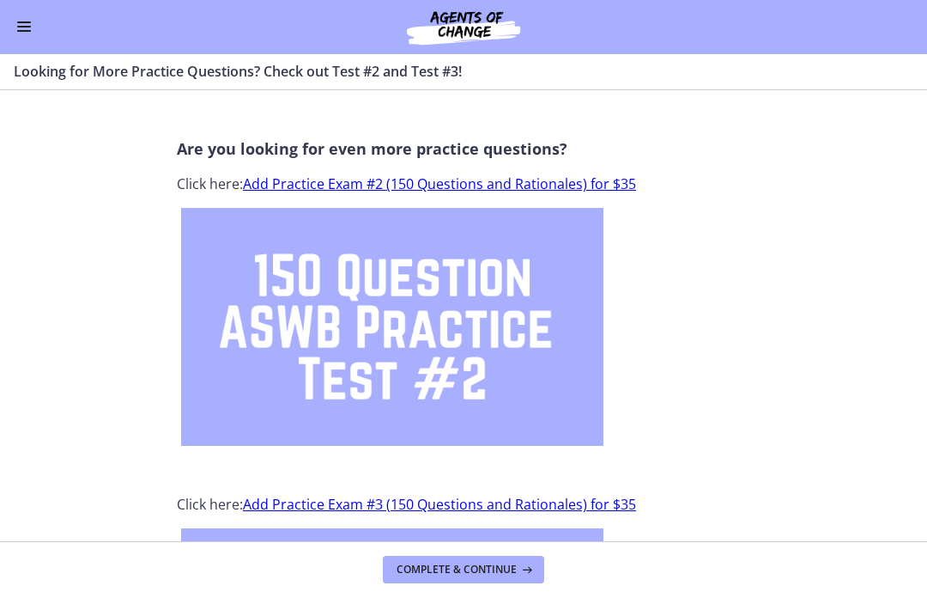
click at [30, 29] on button "Enable menu" at bounding box center [24, 27] width 21 height 21
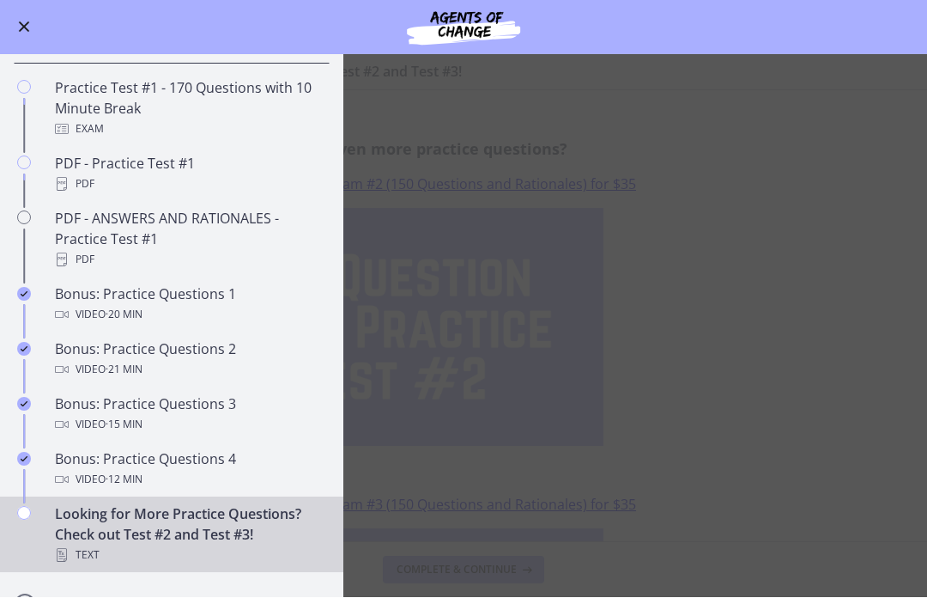
click at [223, 533] on div "Looking for More Practice Questions? Check out Test #2 and Test #3! Text" at bounding box center [189, 535] width 268 height 62
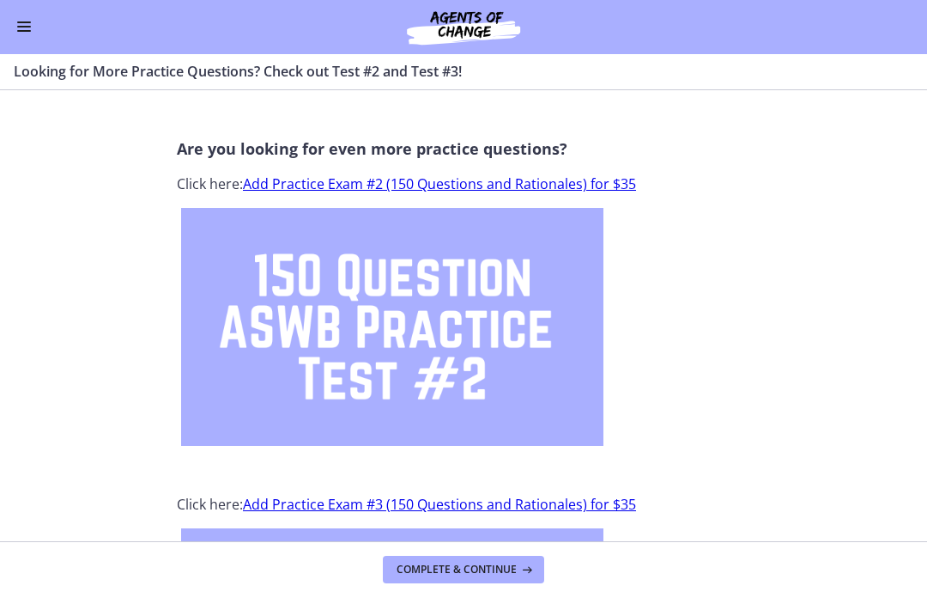
click at [32, 27] on button "Enable menu" at bounding box center [24, 27] width 21 height 21
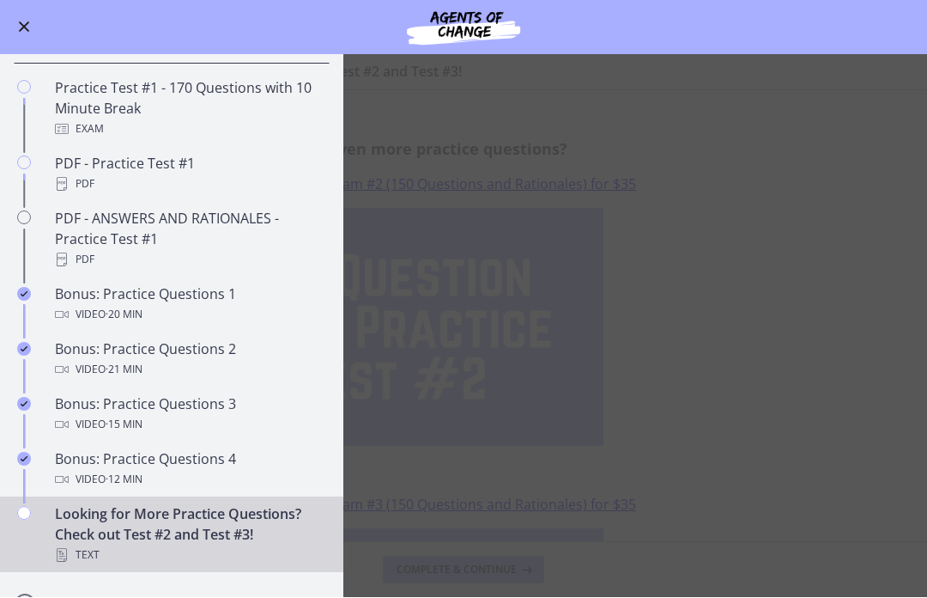
click at [771, 311] on main "Looking for More Practice Questions? Check out Test #2 and Test #3! Enable full…" at bounding box center [463, 326] width 927 height 543
click at [698, 219] on main "Looking for More Practice Questions? Check out Test #2 and Test #3! Enable full…" at bounding box center [463, 326] width 927 height 543
click at [28, 25] on button "Enable menu" at bounding box center [24, 27] width 21 height 21
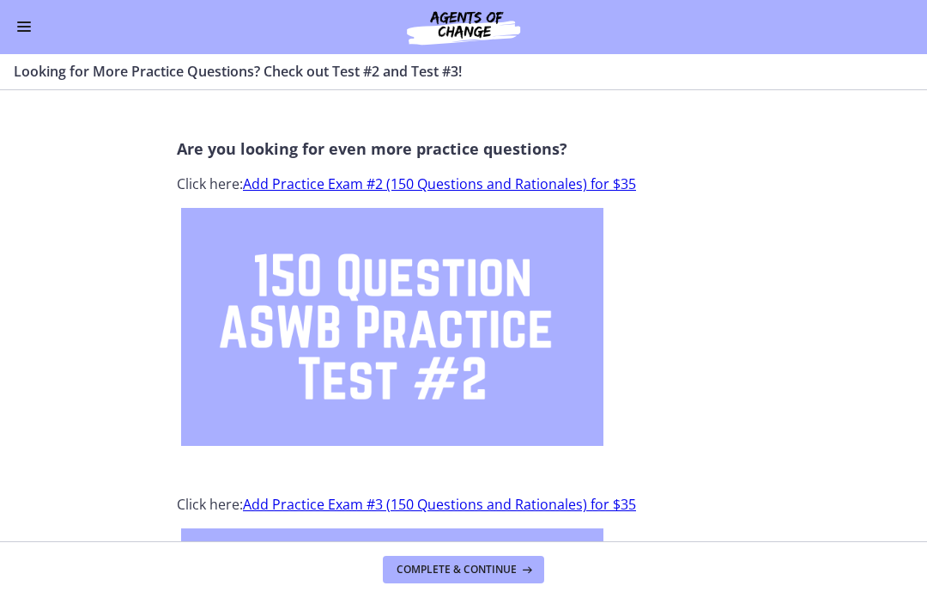
click at [770, 470] on section "Are you looking for even more practice questions? Click here: Add Practice Exam…" at bounding box center [463, 316] width 927 height 451
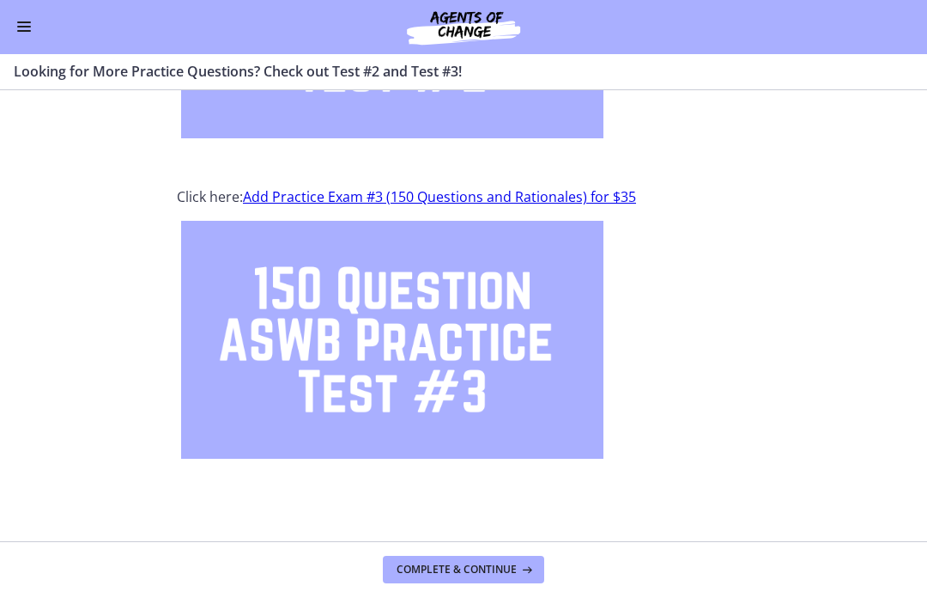
scroll to position [307, 0]
click at [467, 569] on span "Complete & continue" at bounding box center [457, 570] width 120 height 14
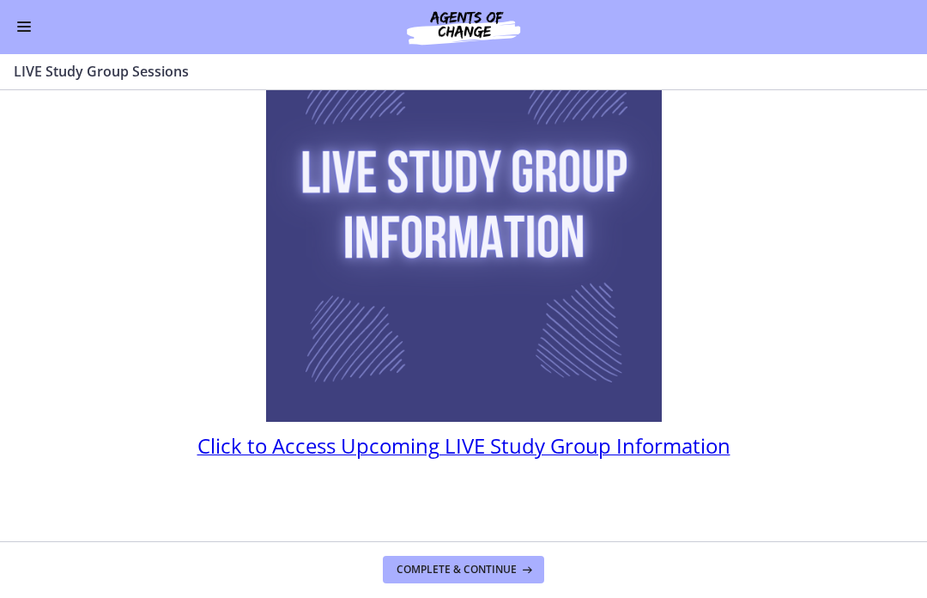
scroll to position [173, 0]
click at [532, 448] on span "Click to Access Upcoming LIVE Study Group Information" at bounding box center [463, 446] width 533 height 28
click at [26, 32] on button "Enable menu" at bounding box center [24, 27] width 21 height 21
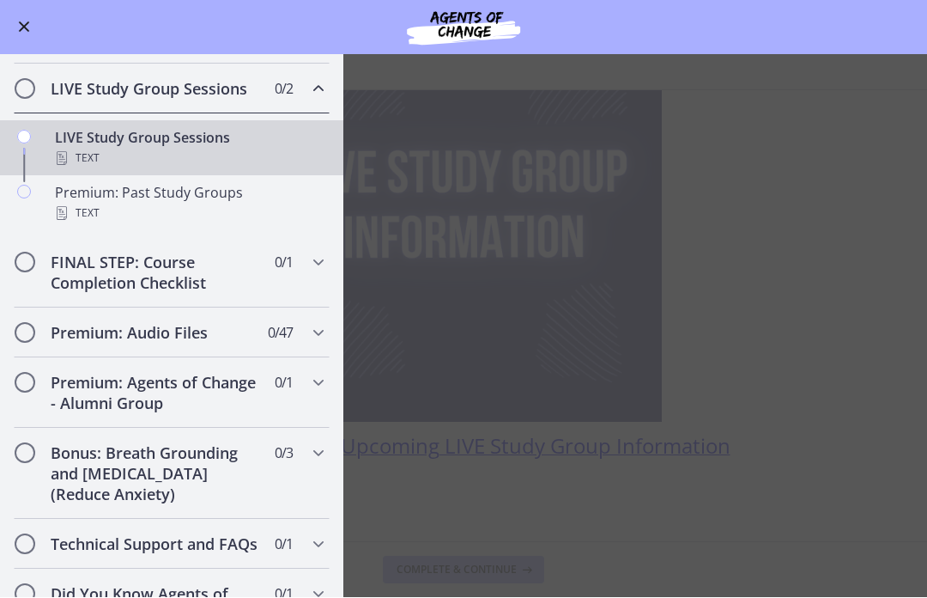
click at [515, 502] on main "LIVE Study Group Sessions Enable fullscreen You can access information about up…" at bounding box center [463, 326] width 927 height 543
click at [311, 392] on span "Chapters" at bounding box center [318, 383] width 21 height 21
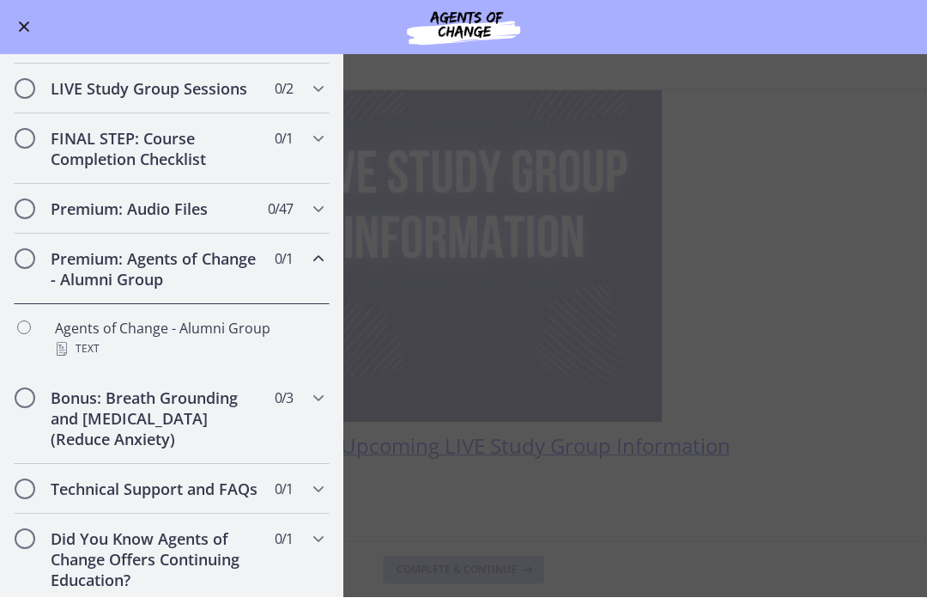
click at [226, 331] on div "Agents of Change - Alumni Group Text" at bounding box center [189, 338] width 268 height 41
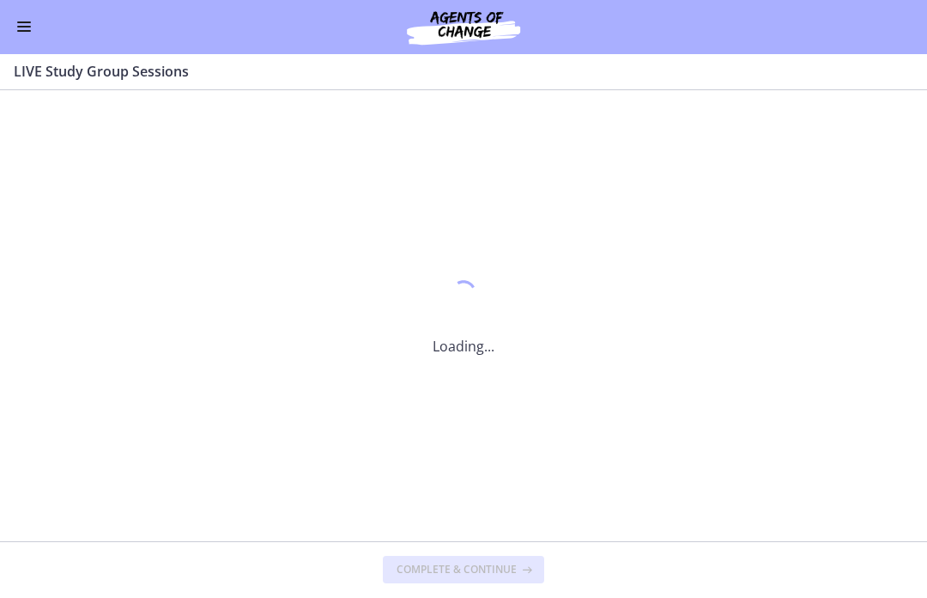
scroll to position [0, 0]
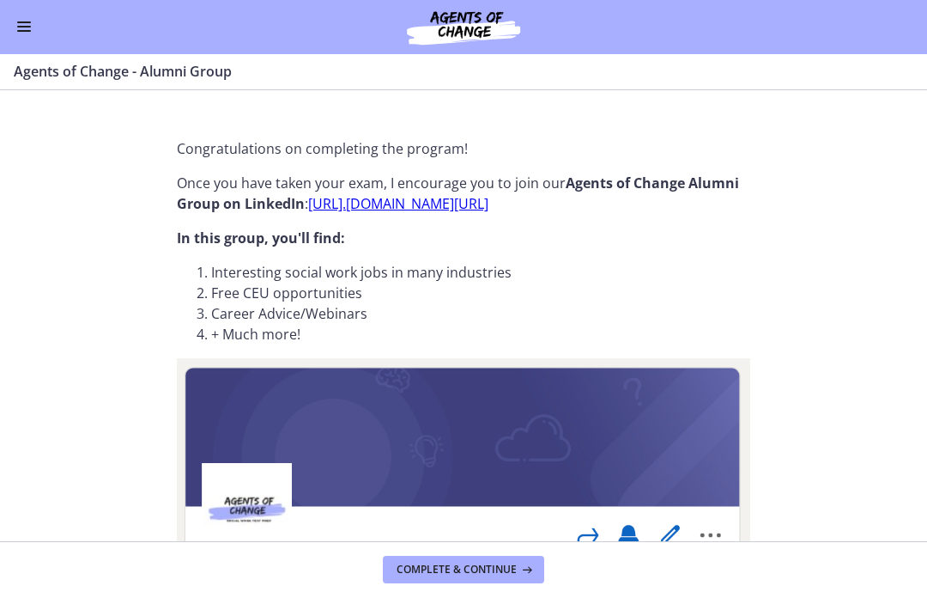
click at [31, 25] on button "Enable menu" at bounding box center [24, 27] width 21 height 21
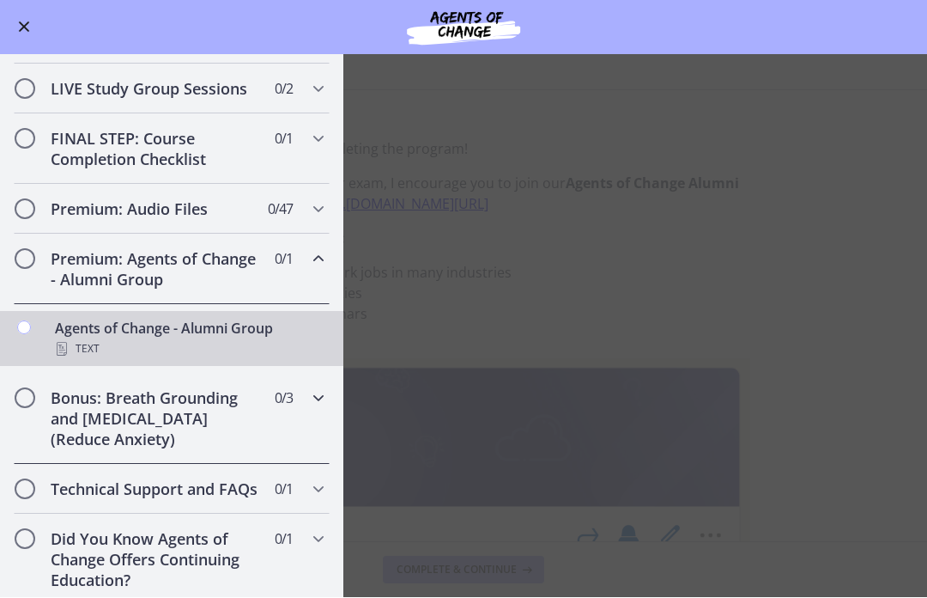
click at [205, 418] on h2 "Bonus: Breath Grounding and [MEDICAL_DATA] (Reduce Anxiety)" at bounding box center [155, 419] width 209 height 62
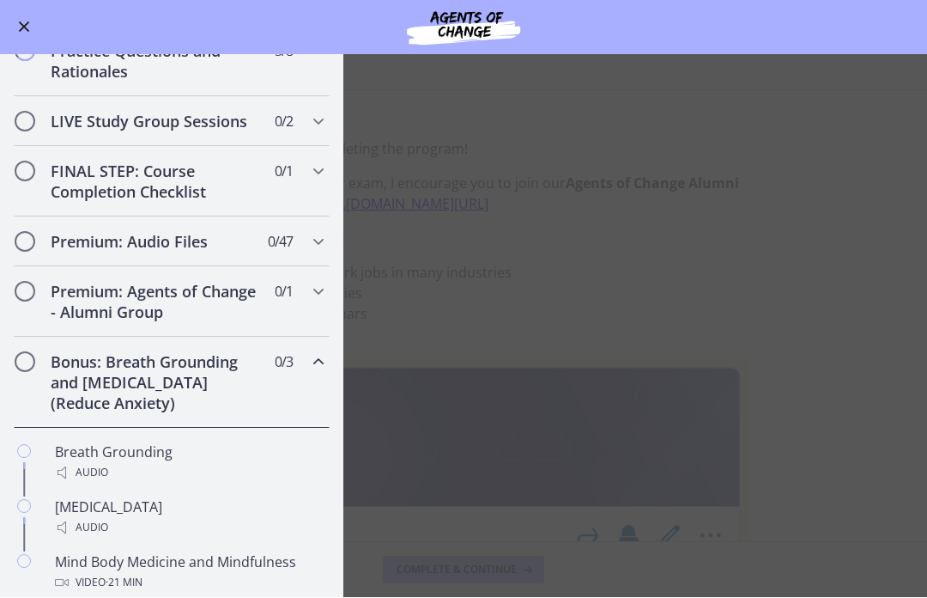
scroll to position [815, 0]
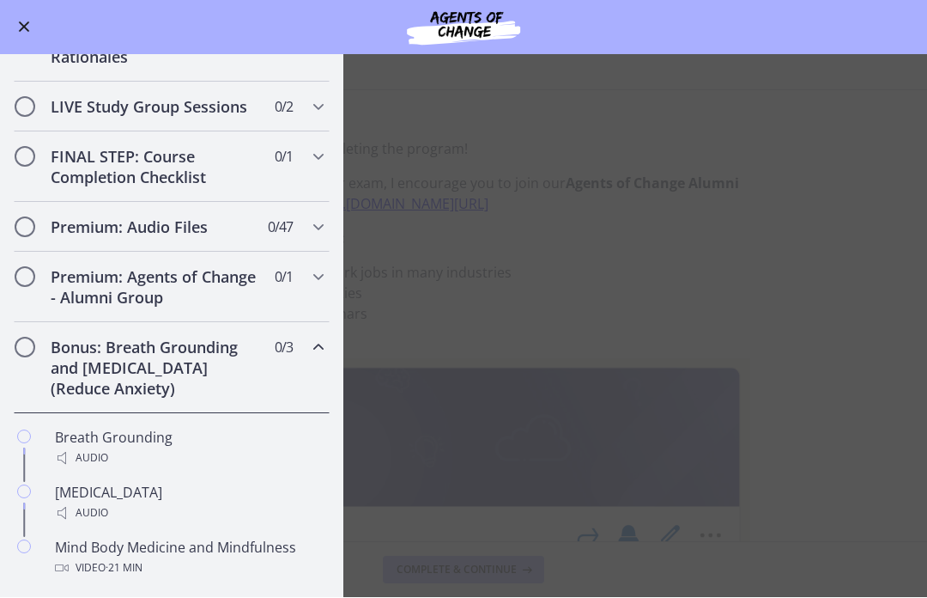
click at [312, 354] on icon "Chapters" at bounding box center [318, 347] width 21 height 21
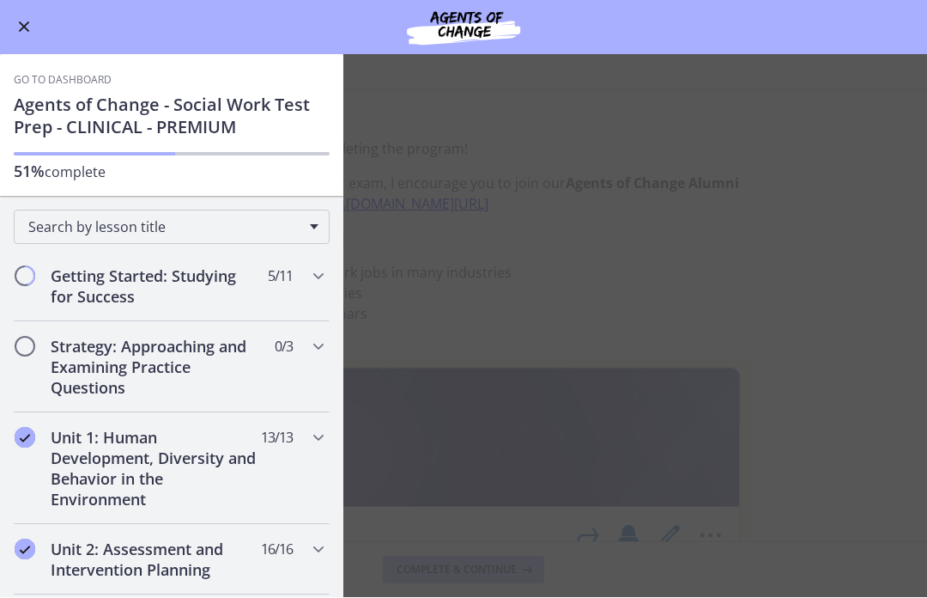
scroll to position [0, 0]
